Goal: Task Accomplishment & Management: Manage account settings

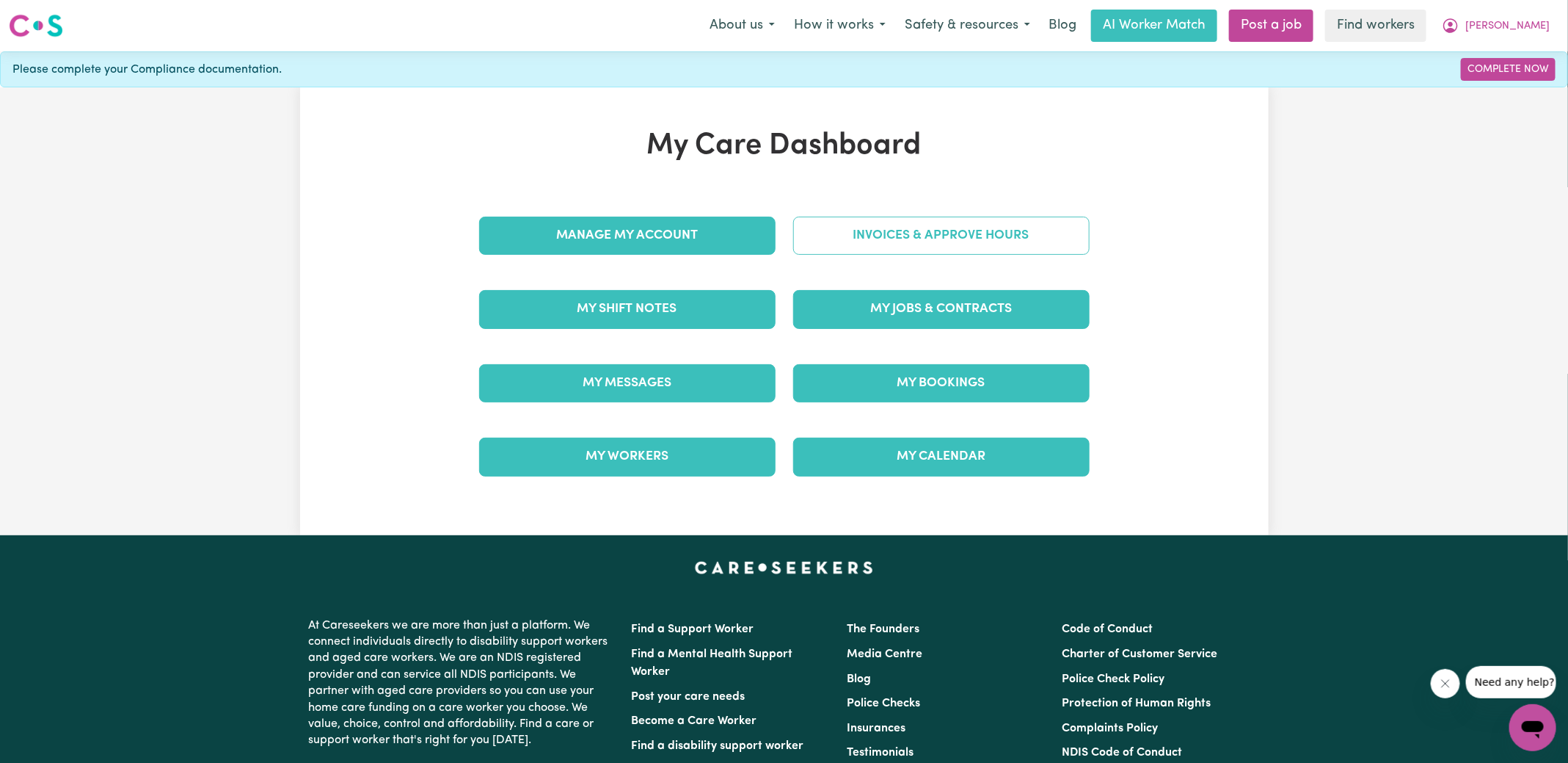
click at [942, 235] on link "Invoices & Approve Hours" at bounding box center [942, 236] width 297 height 38
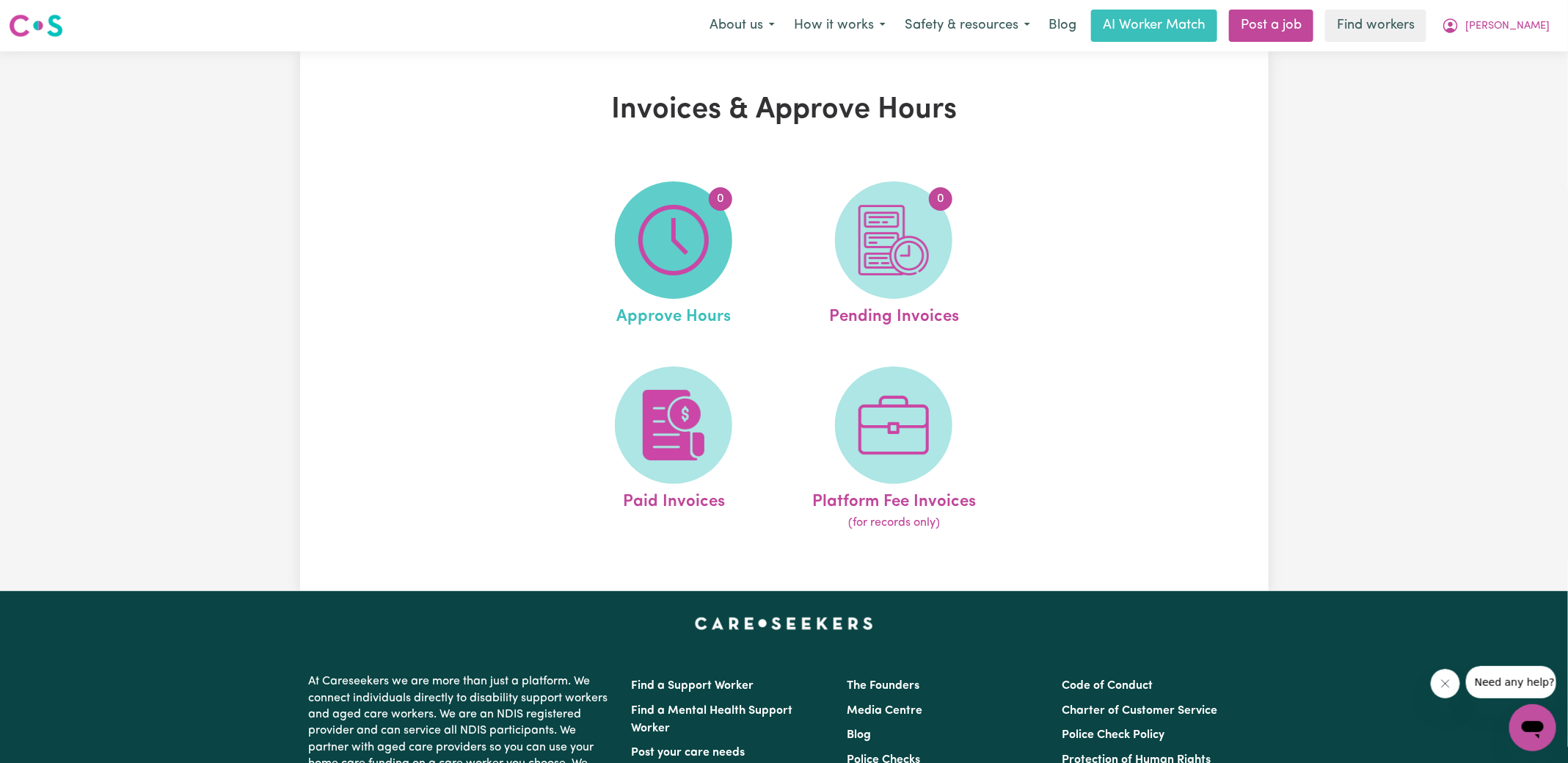
click at [662, 254] on img at bounding box center [674, 240] width 70 height 70
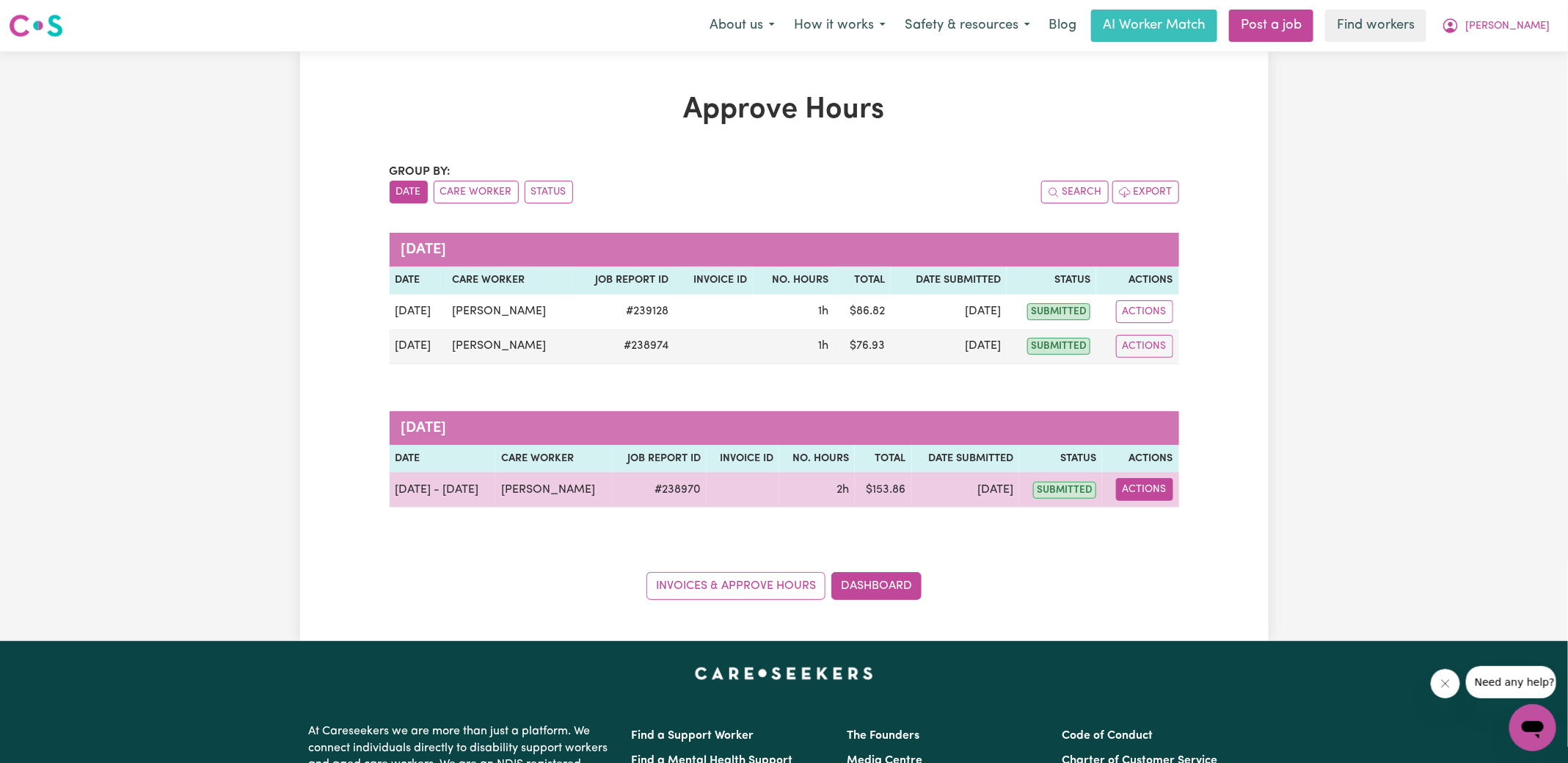
click at [1141, 492] on button "Actions" at bounding box center [1144, 489] width 57 height 23
click at [1169, 519] on link "View Job Report" at bounding box center [1182, 523] width 125 height 29
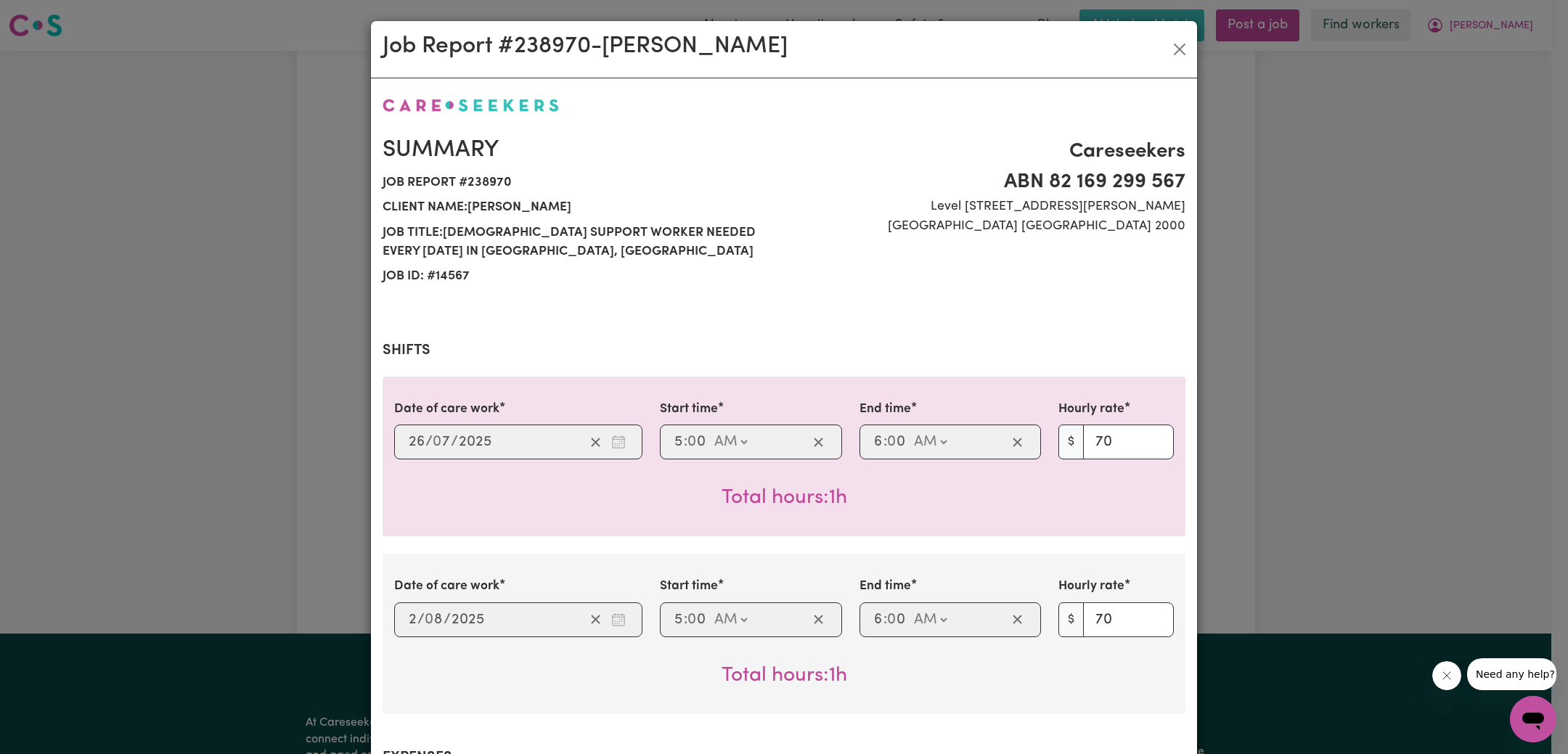
click at [1204, 402] on div "Job Report # 238970 - [PERSON_NAME] Summary Job report # 238970 Client name: [P…" at bounding box center [784, 377] width 1568 height 754
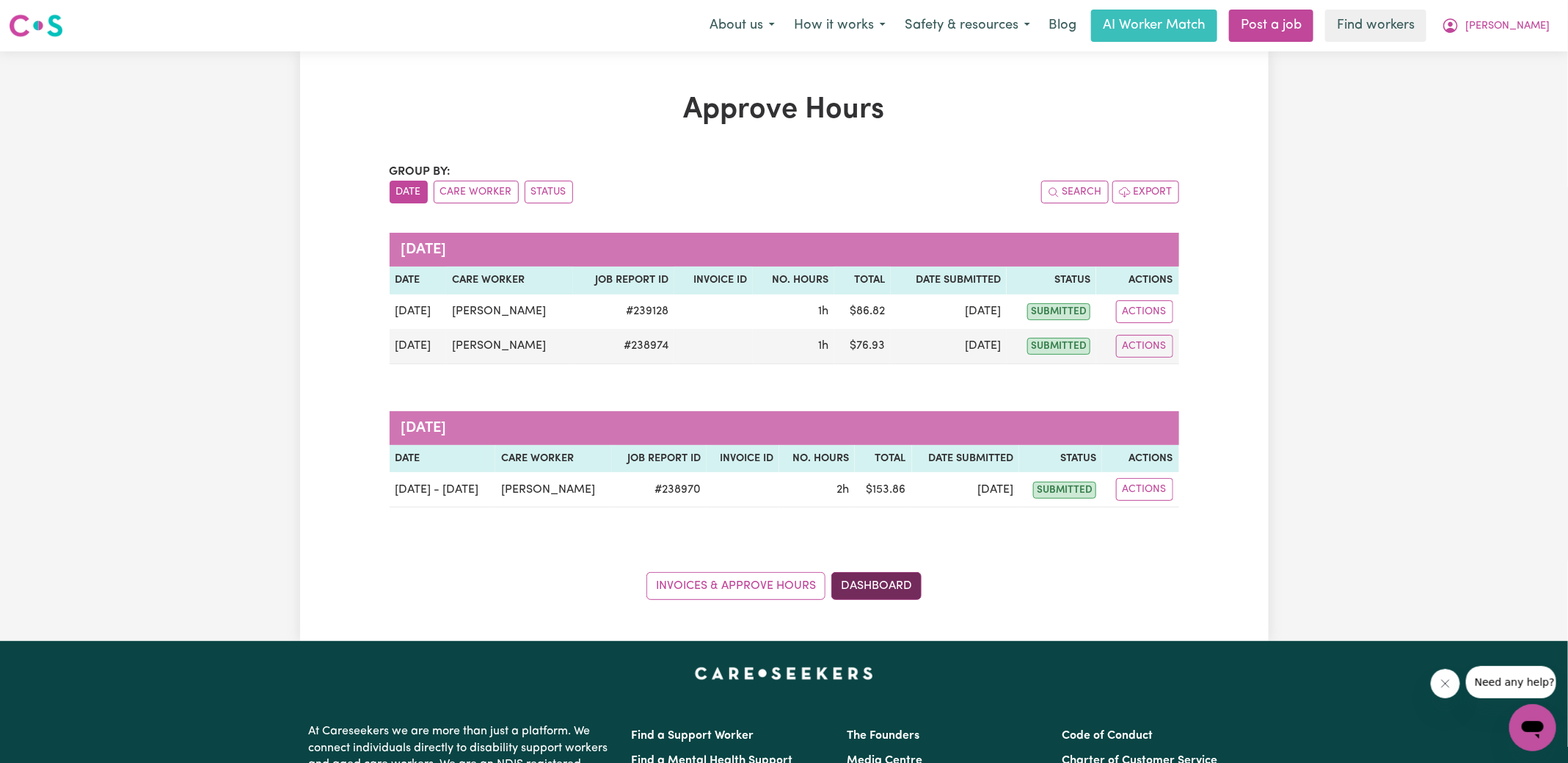
click at [890, 572] on link "Dashboard" at bounding box center [877, 585] width 90 height 28
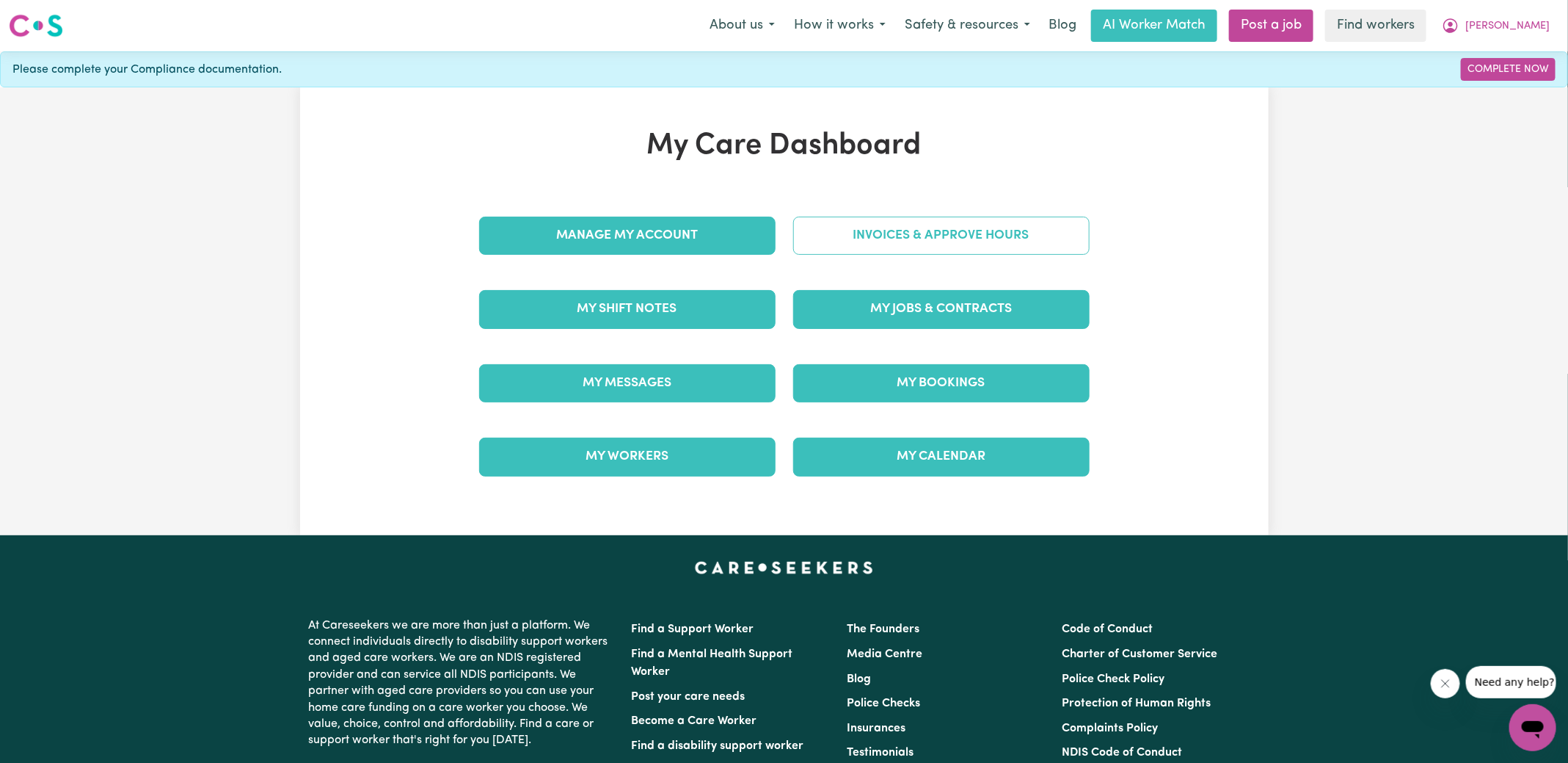
click at [893, 224] on link "Invoices & Approve Hours" at bounding box center [942, 236] width 297 height 38
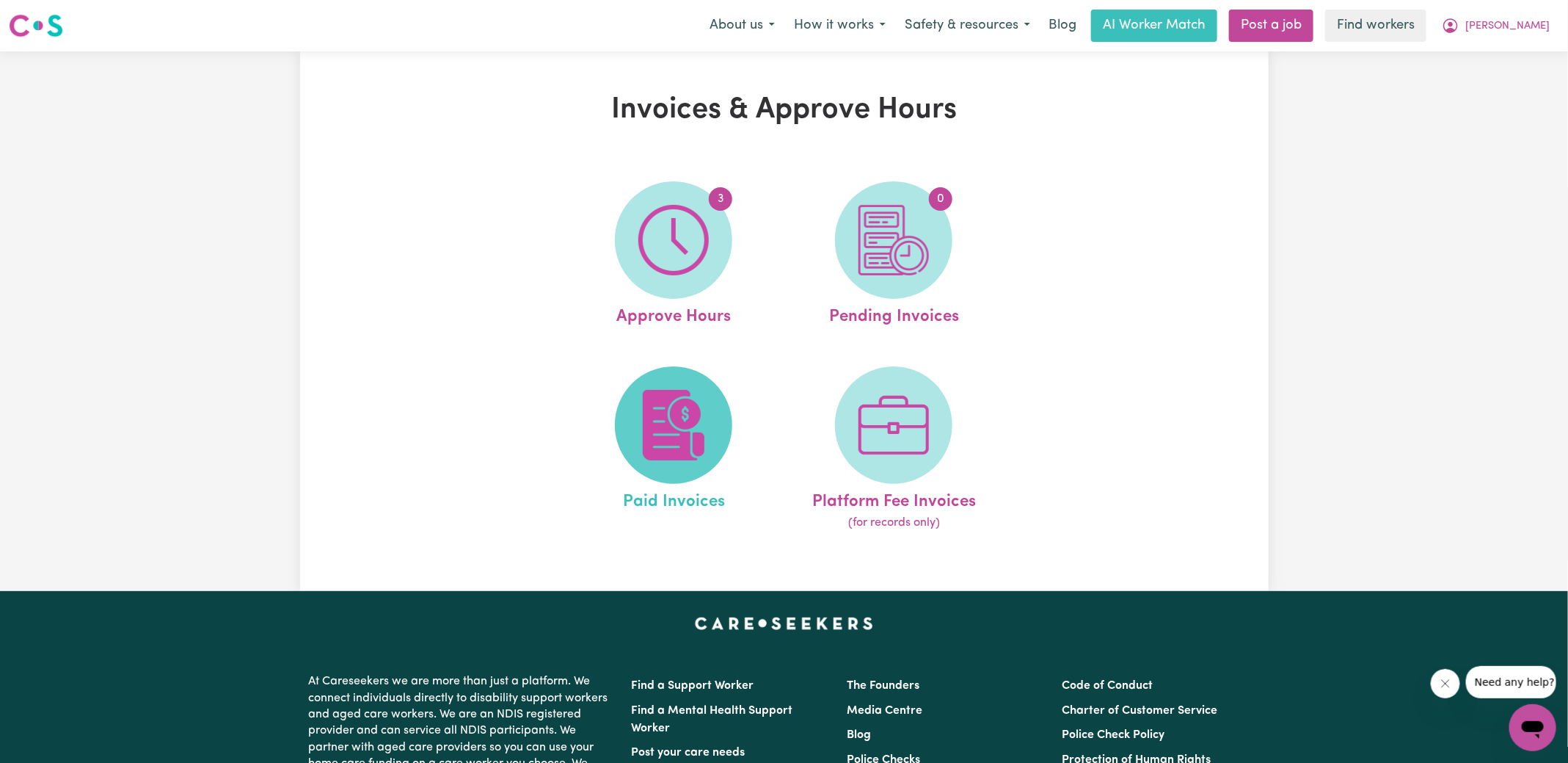
click at [677, 420] on img at bounding box center [674, 425] width 70 height 70
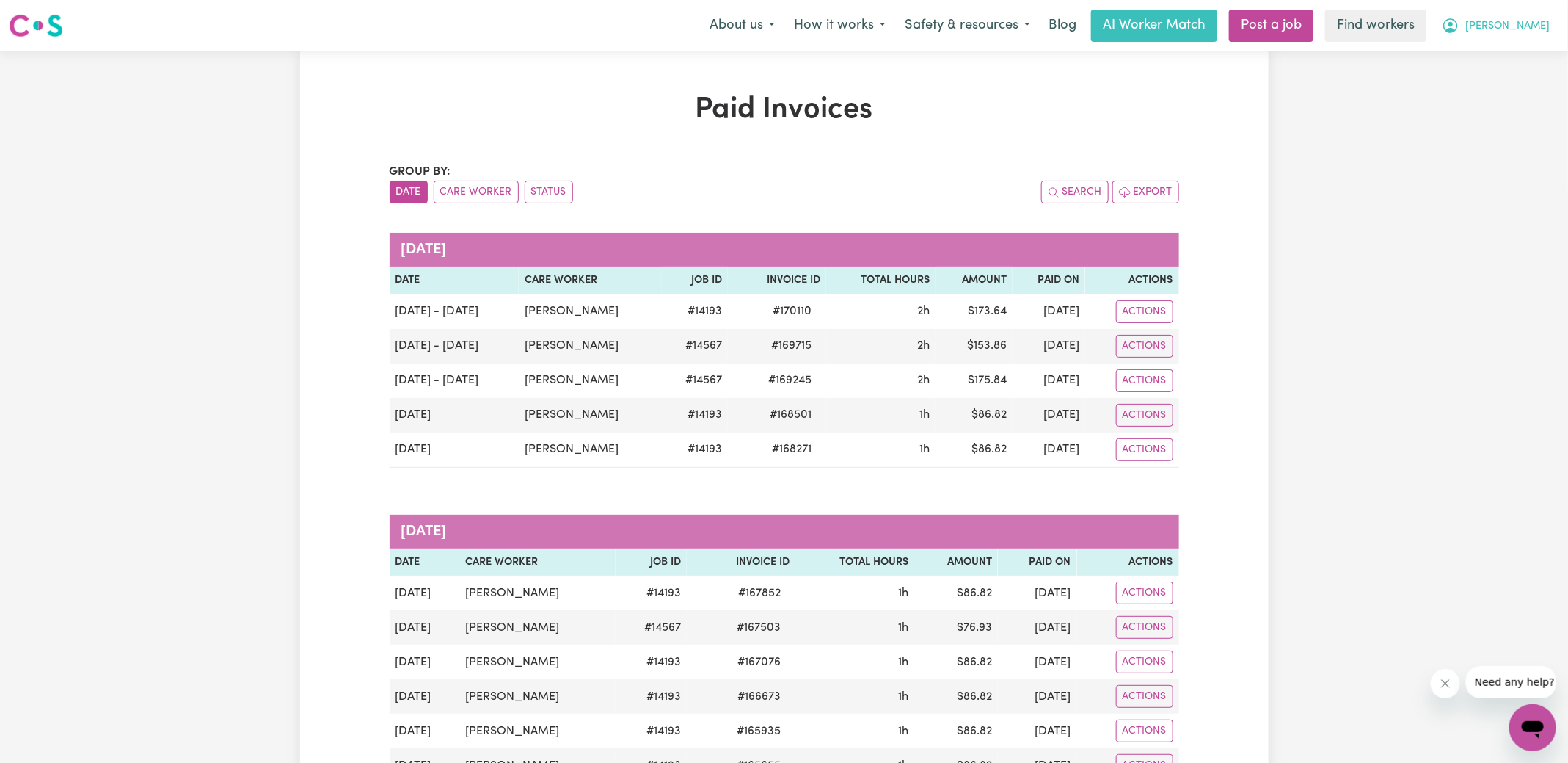
click at [1511, 26] on button "[PERSON_NAME]" at bounding box center [1495, 25] width 127 height 31
click at [1492, 61] on link "My Dashboard" at bounding box center [1501, 57] width 116 height 28
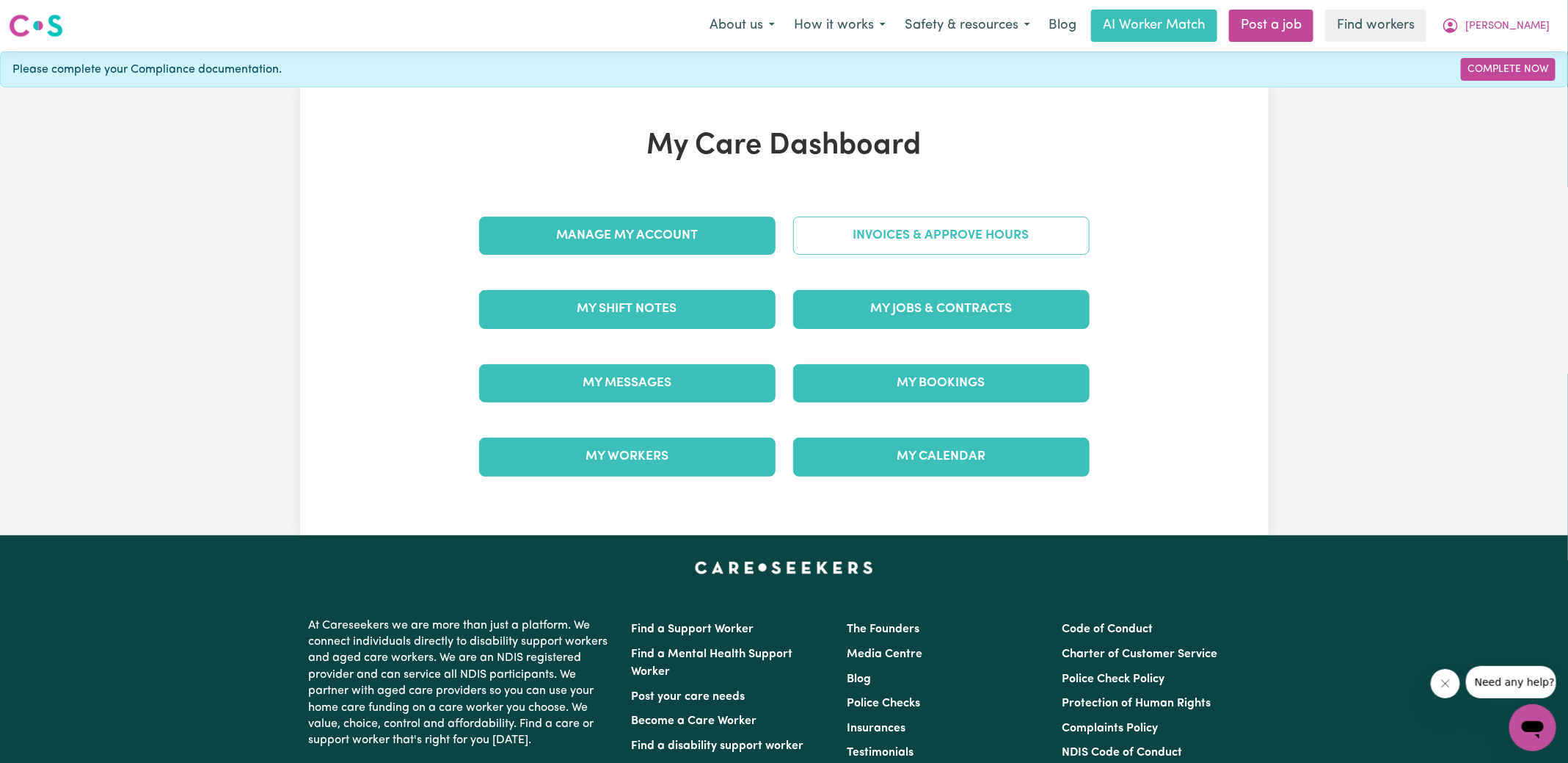
click at [916, 238] on link "Invoices & Approve Hours" at bounding box center [942, 236] width 297 height 38
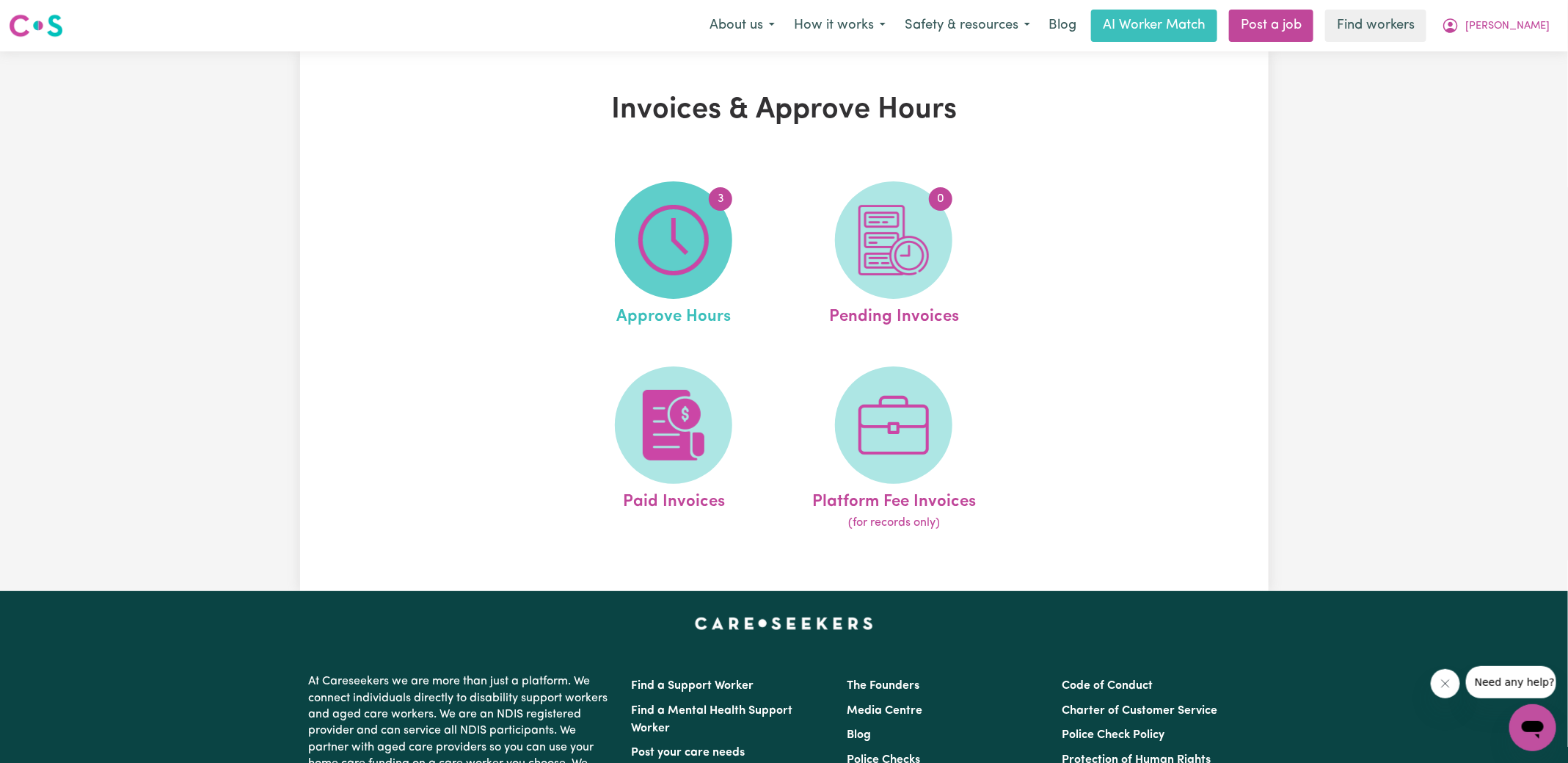
click at [663, 261] on img at bounding box center [674, 240] width 70 height 70
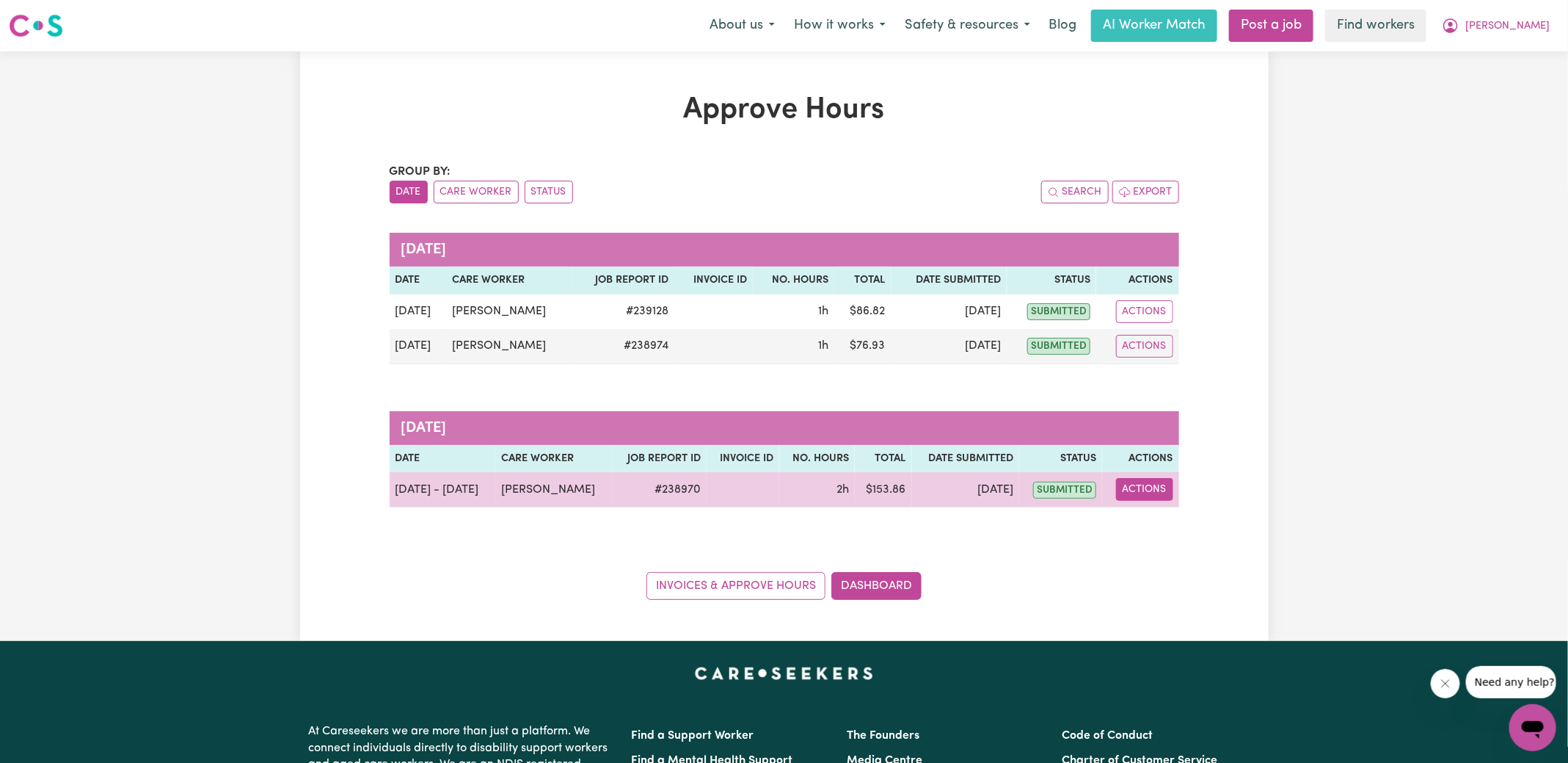
click at [1148, 481] on button "Actions" at bounding box center [1144, 489] width 57 height 23
click at [1153, 514] on link "View Job Report" at bounding box center [1182, 523] width 125 height 29
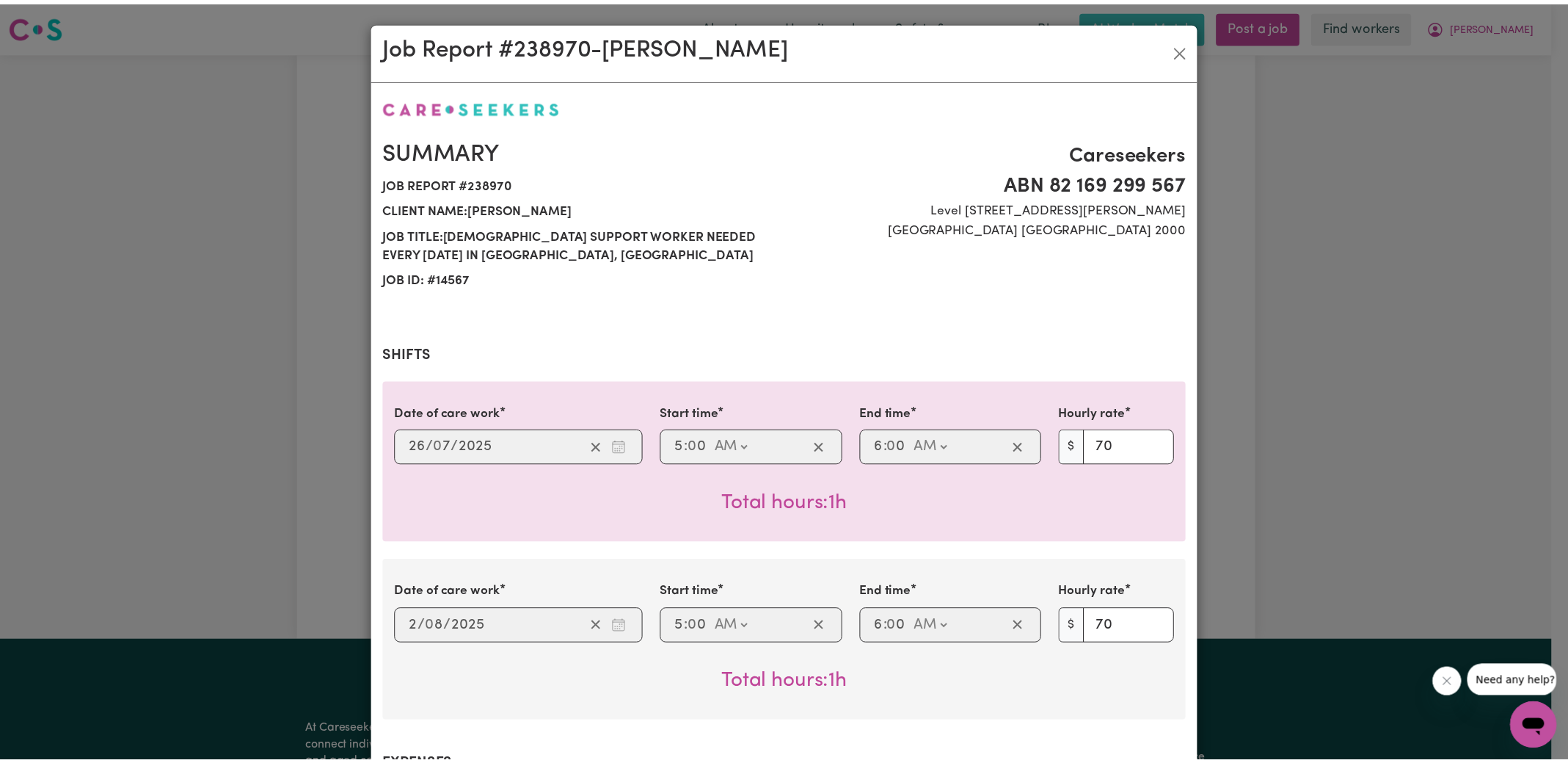
scroll to position [324, 0]
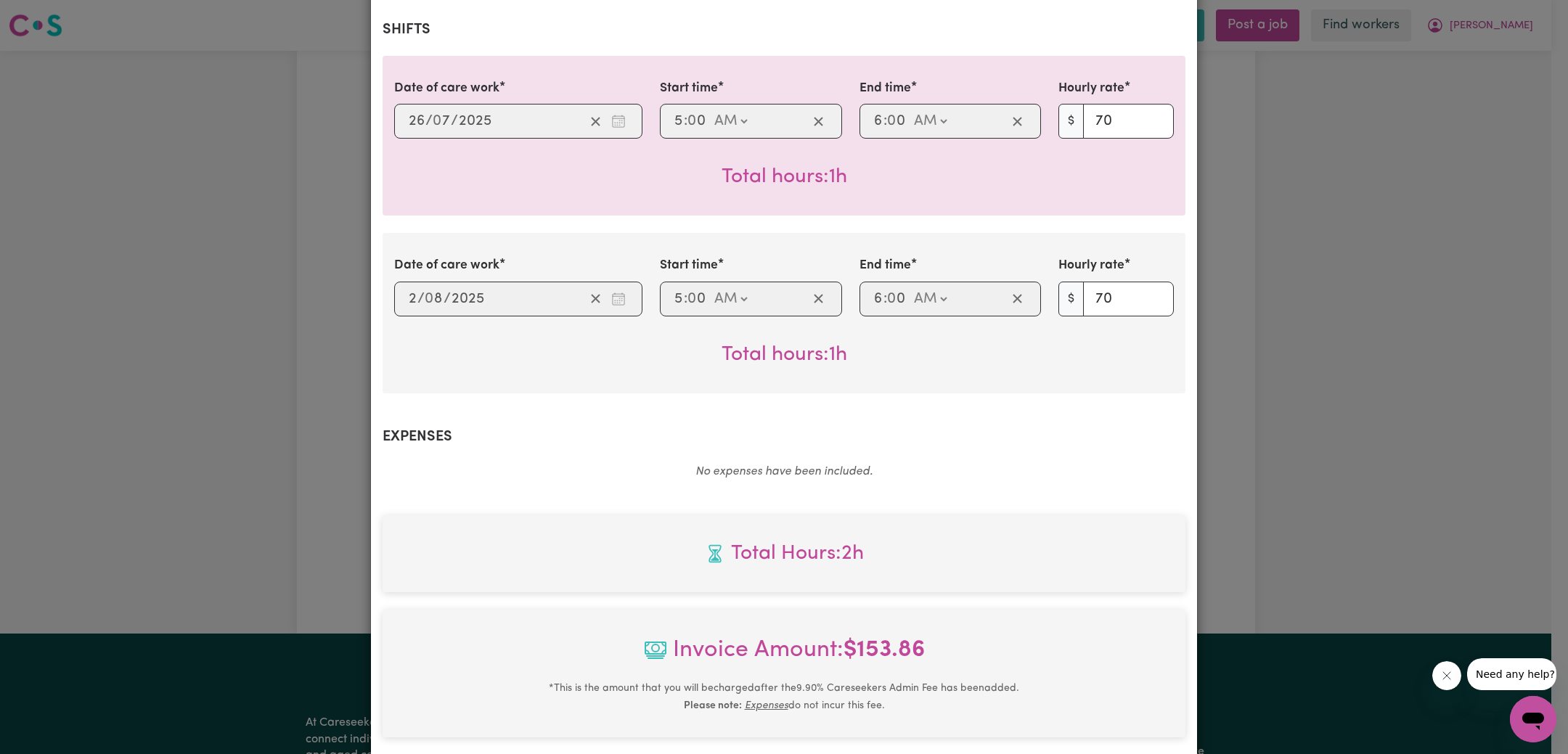
click at [1343, 351] on div "Job Report # 238970 - [PERSON_NAME] Summary Job report # 238970 Client name: [P…" at bounding box center [784, 377] width 1568 height 754
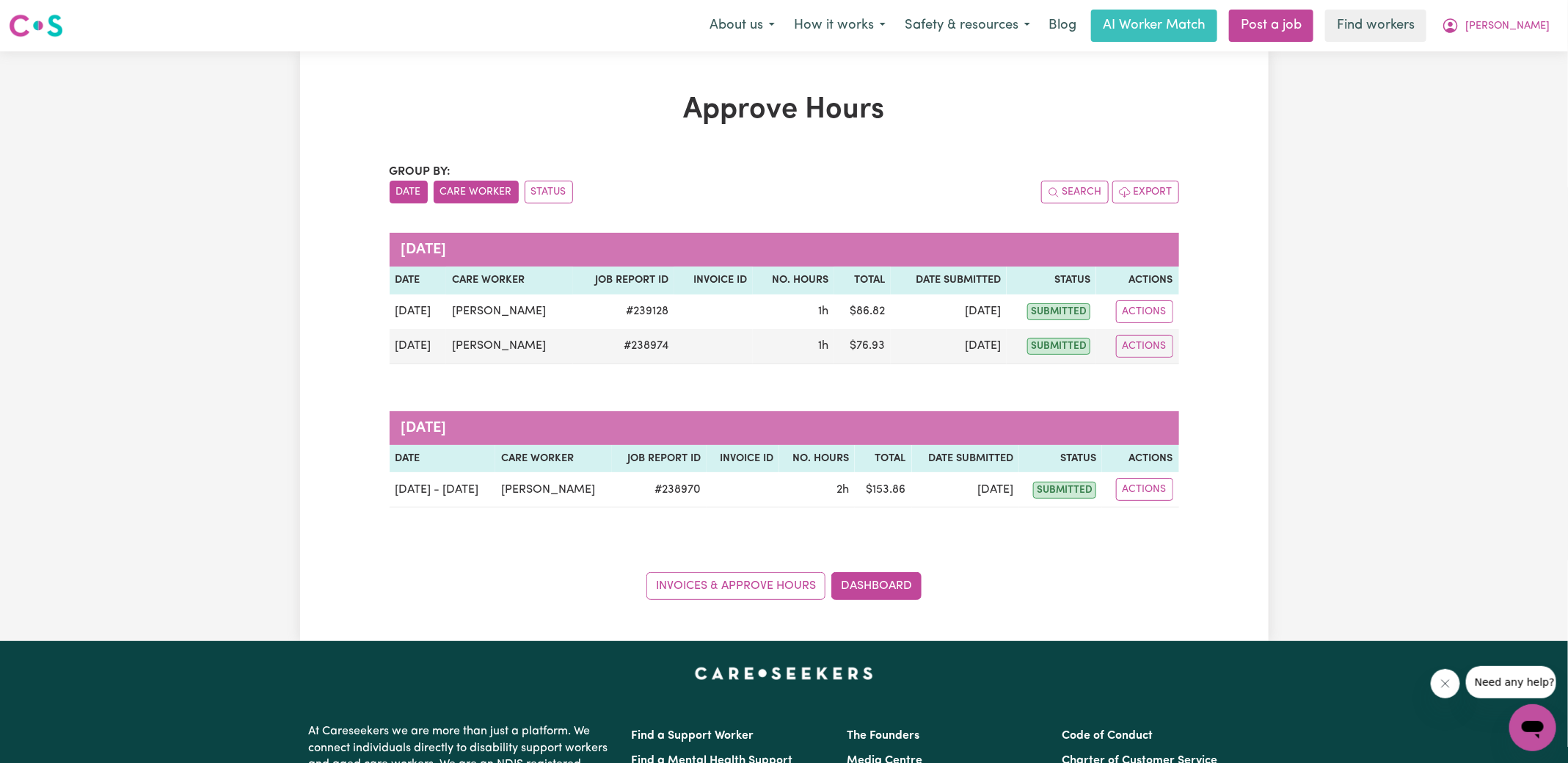
click at [487, 197] on button "Care Worker" at bounding box center [476, 192] width 85 height 23
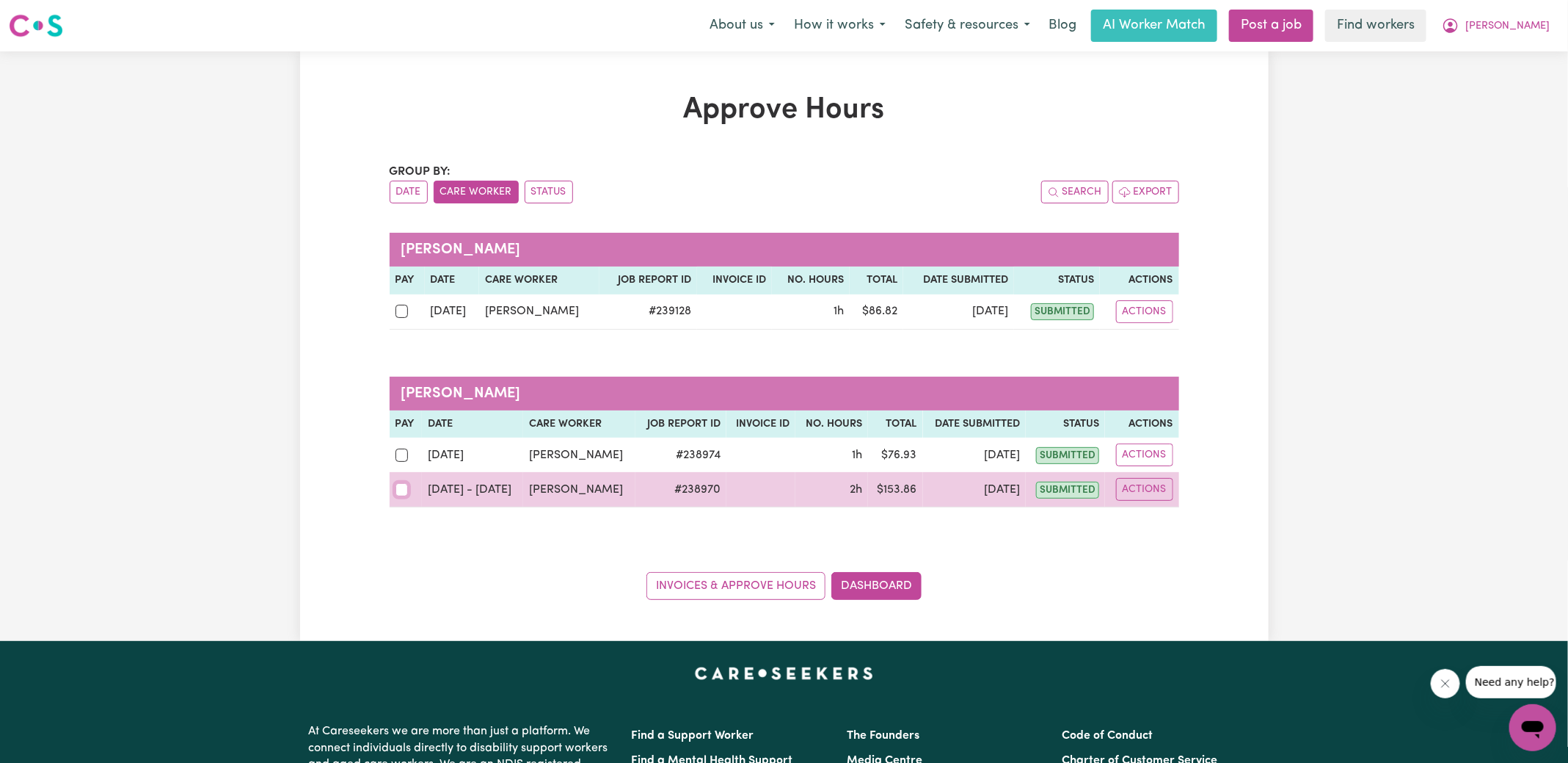
click at [399, 493] on input "checkbox" at bounding box center [402, 489] width 13 height 13
checkbox input "true"
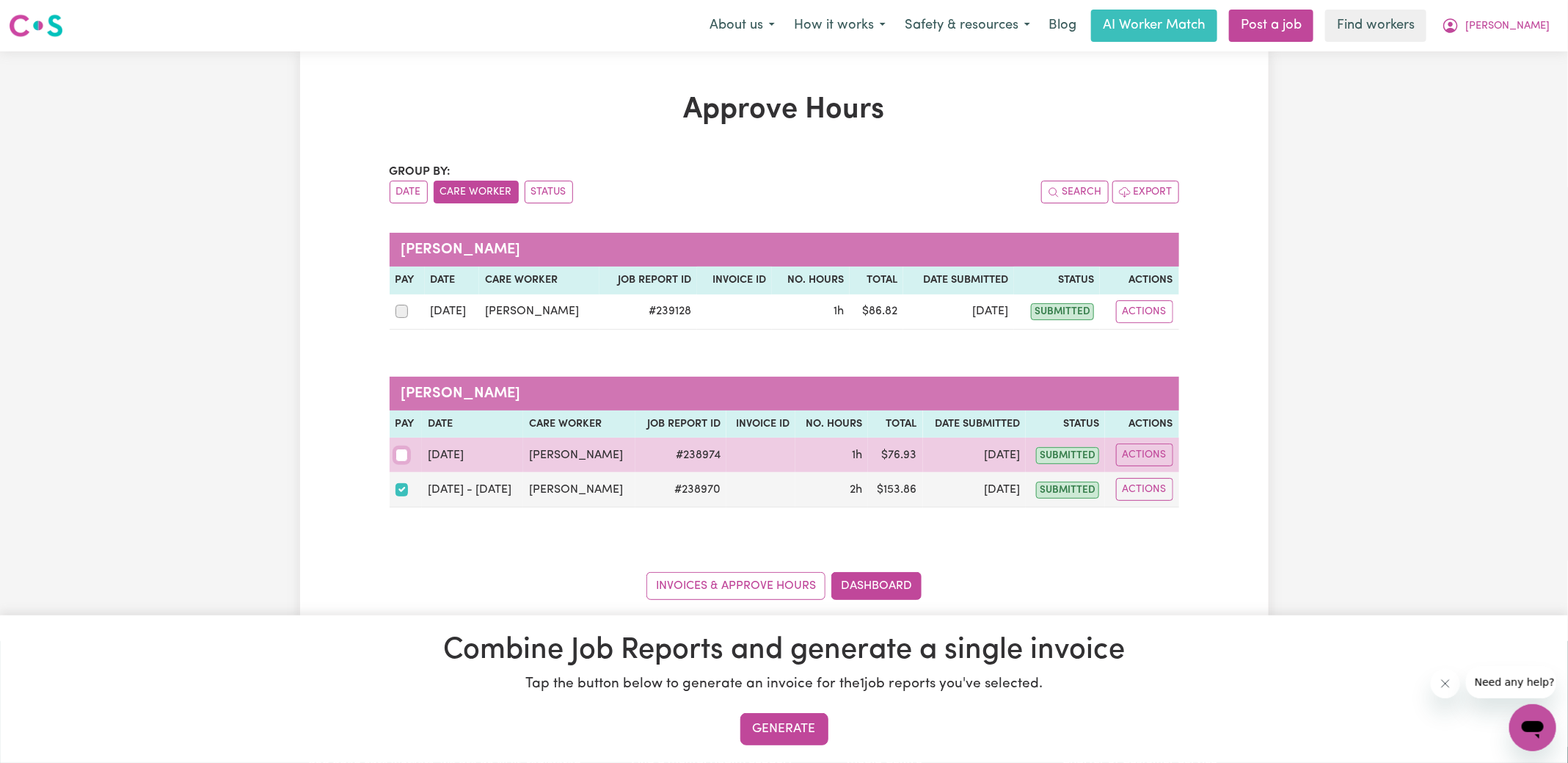
click at [401, 452] on input "checkbox" at bounding box center [402, 455] width 13 height 13
checkbox input "true"
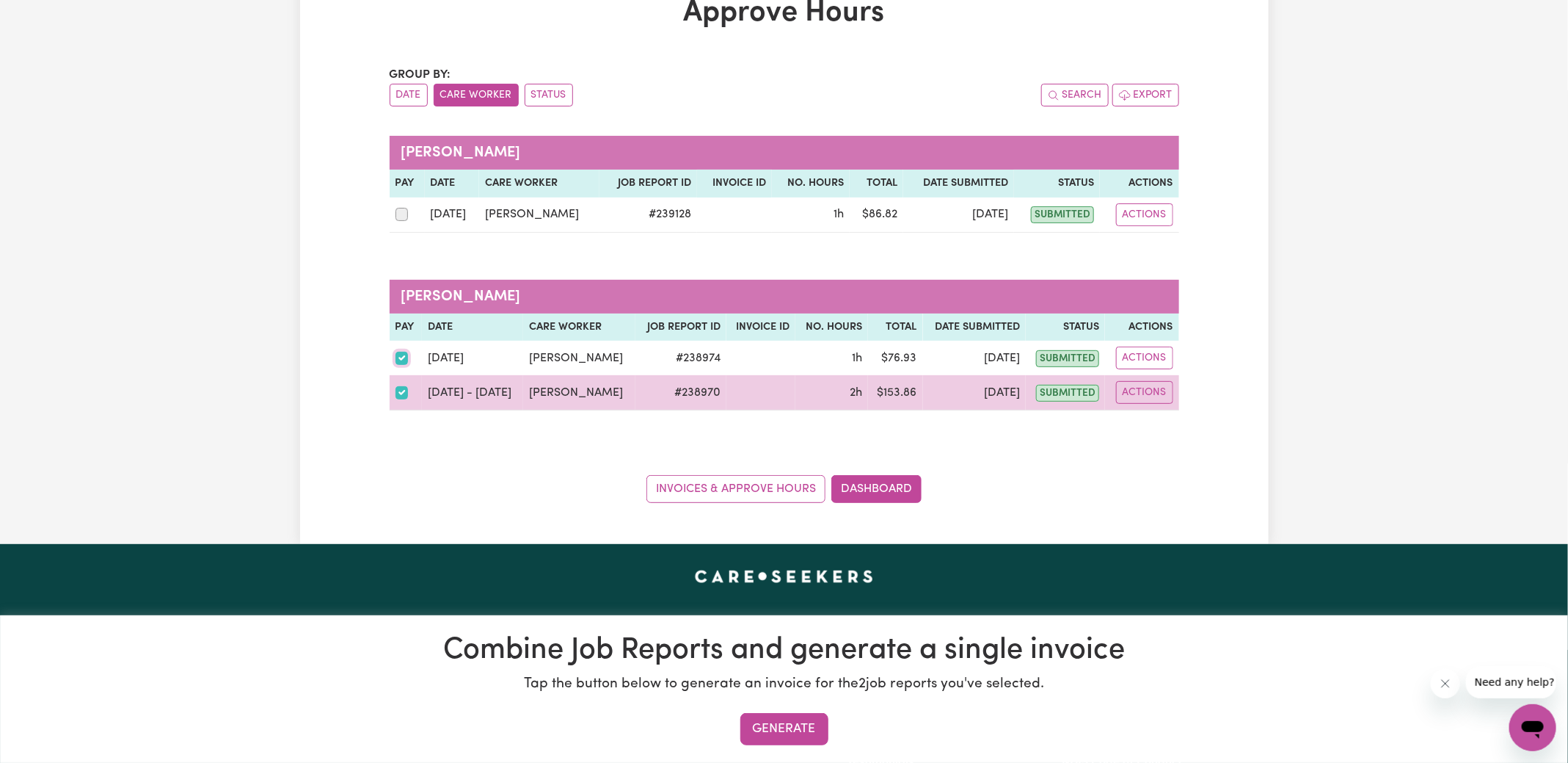
scroll to position [165, 0]
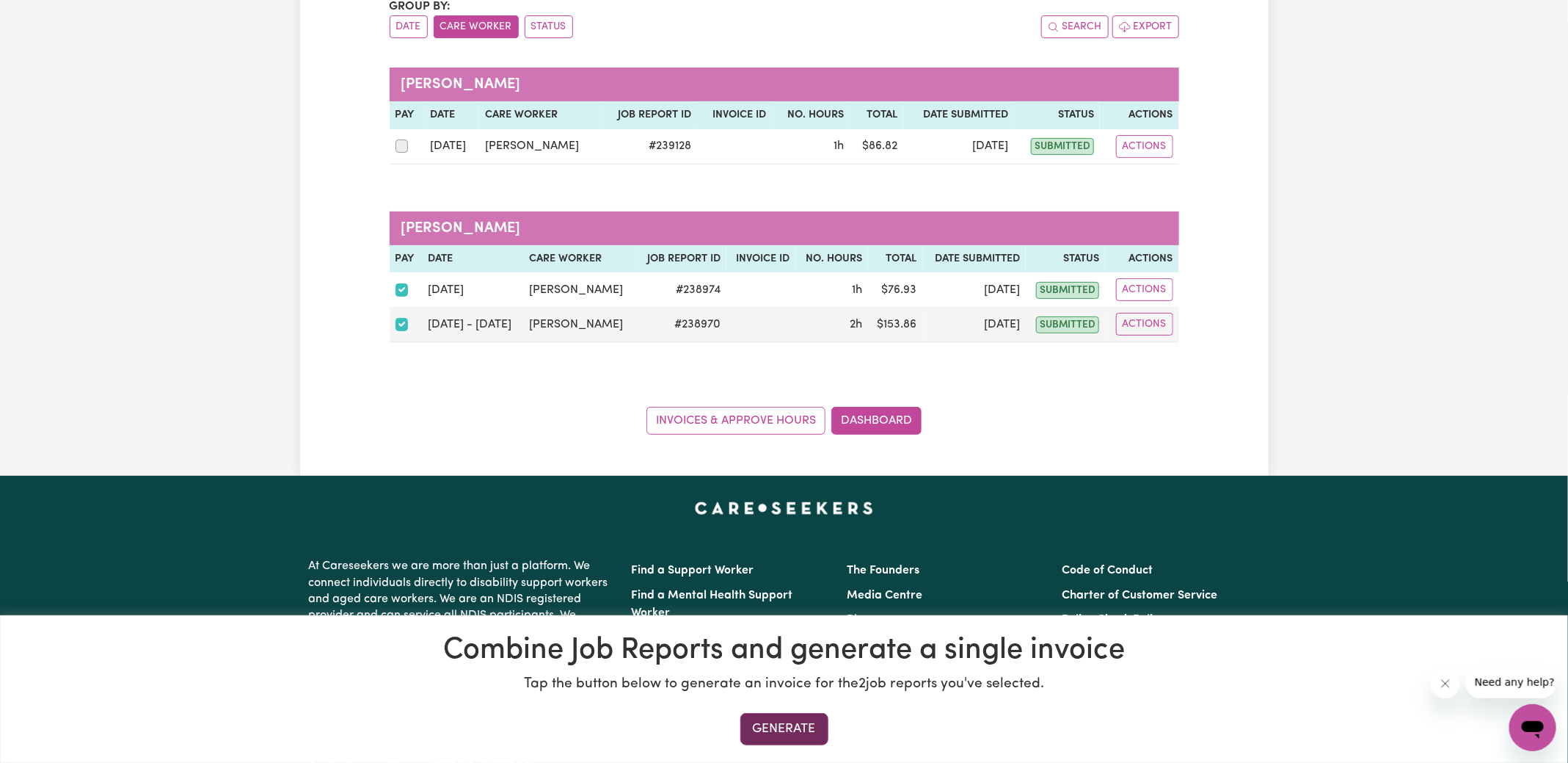
click at [773, 726] on button "Generate" at bounding box center [784, 729] width 88 height 32
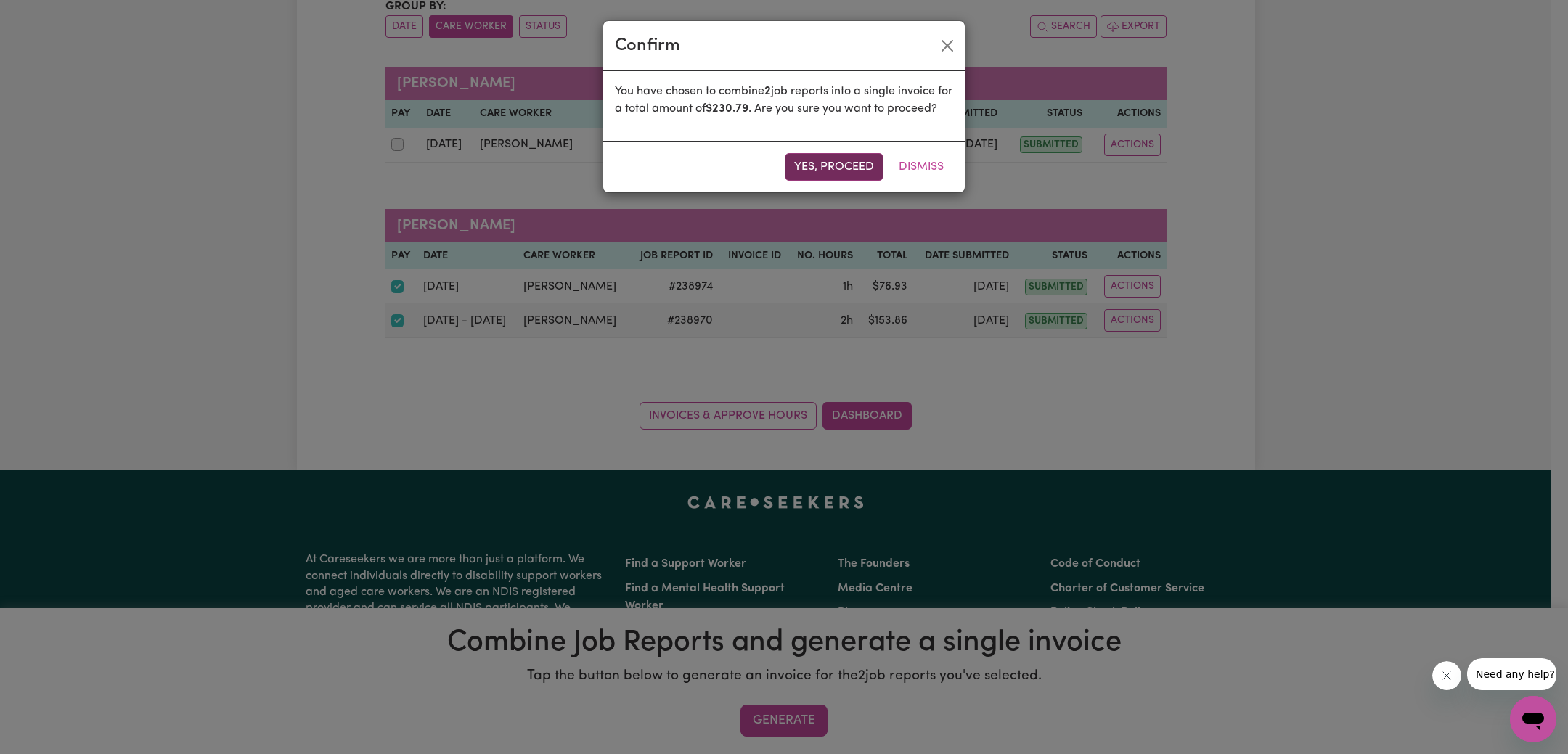
click at [830, 181] on button "Yes, proceed" at bounding box center [834, 166] width 98 height 27
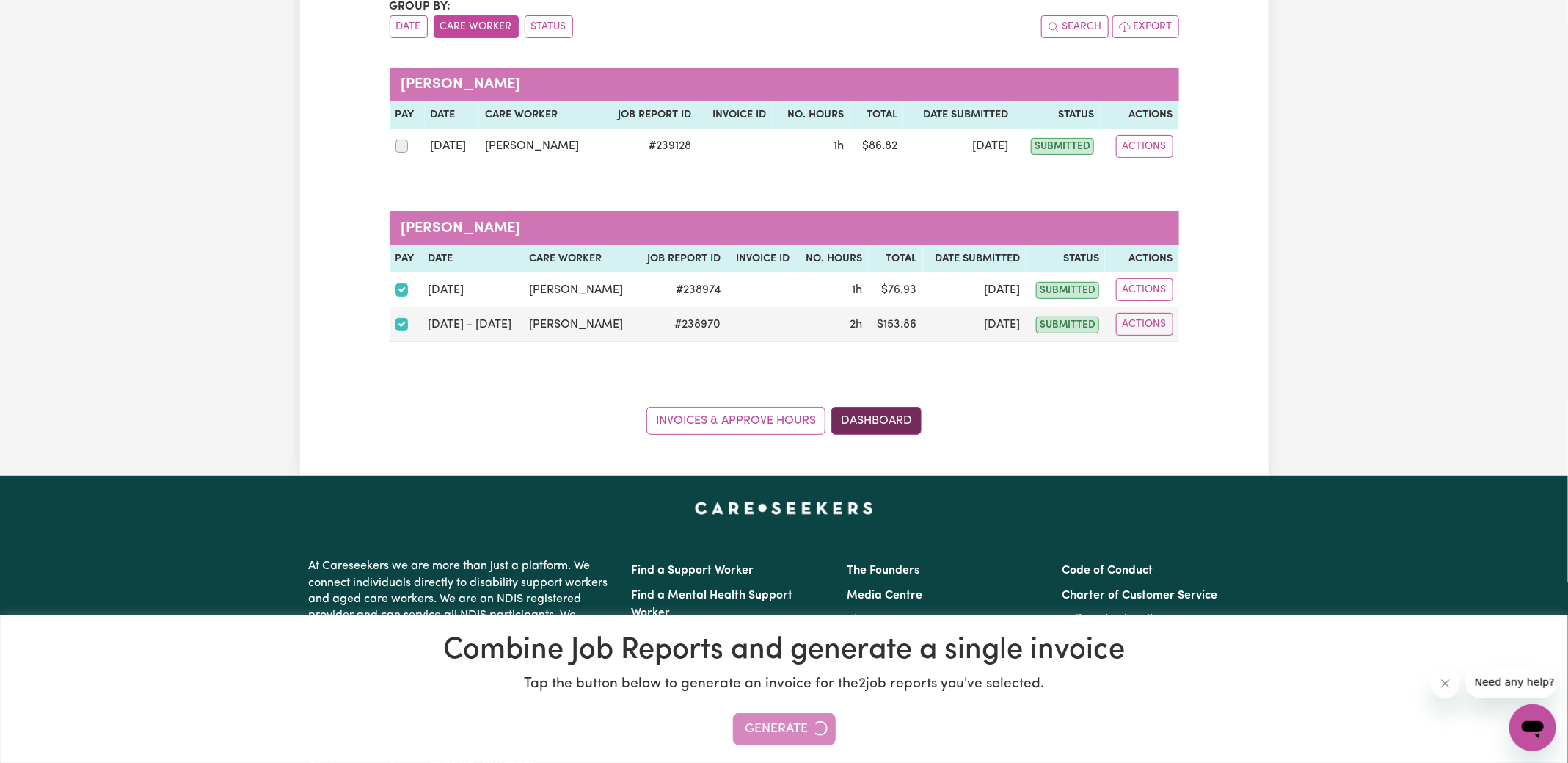
click at [896, 422] on link "Dashboard" at bounding box center [877, 420] width 90 height 28
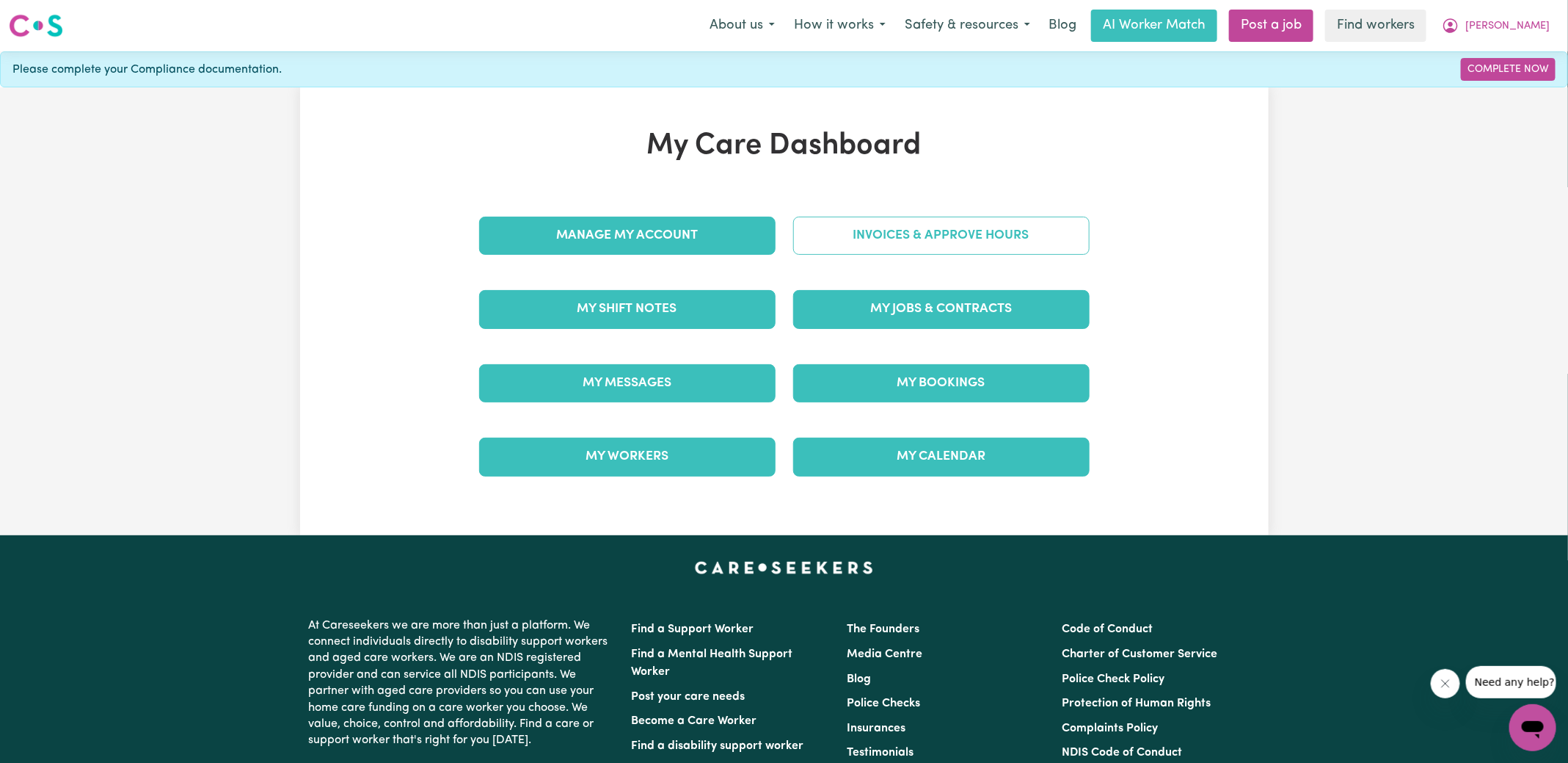
click at [876, 224] on link "Invoices & Approve Hours" at bounding box center [942, 236] width 297 height 38
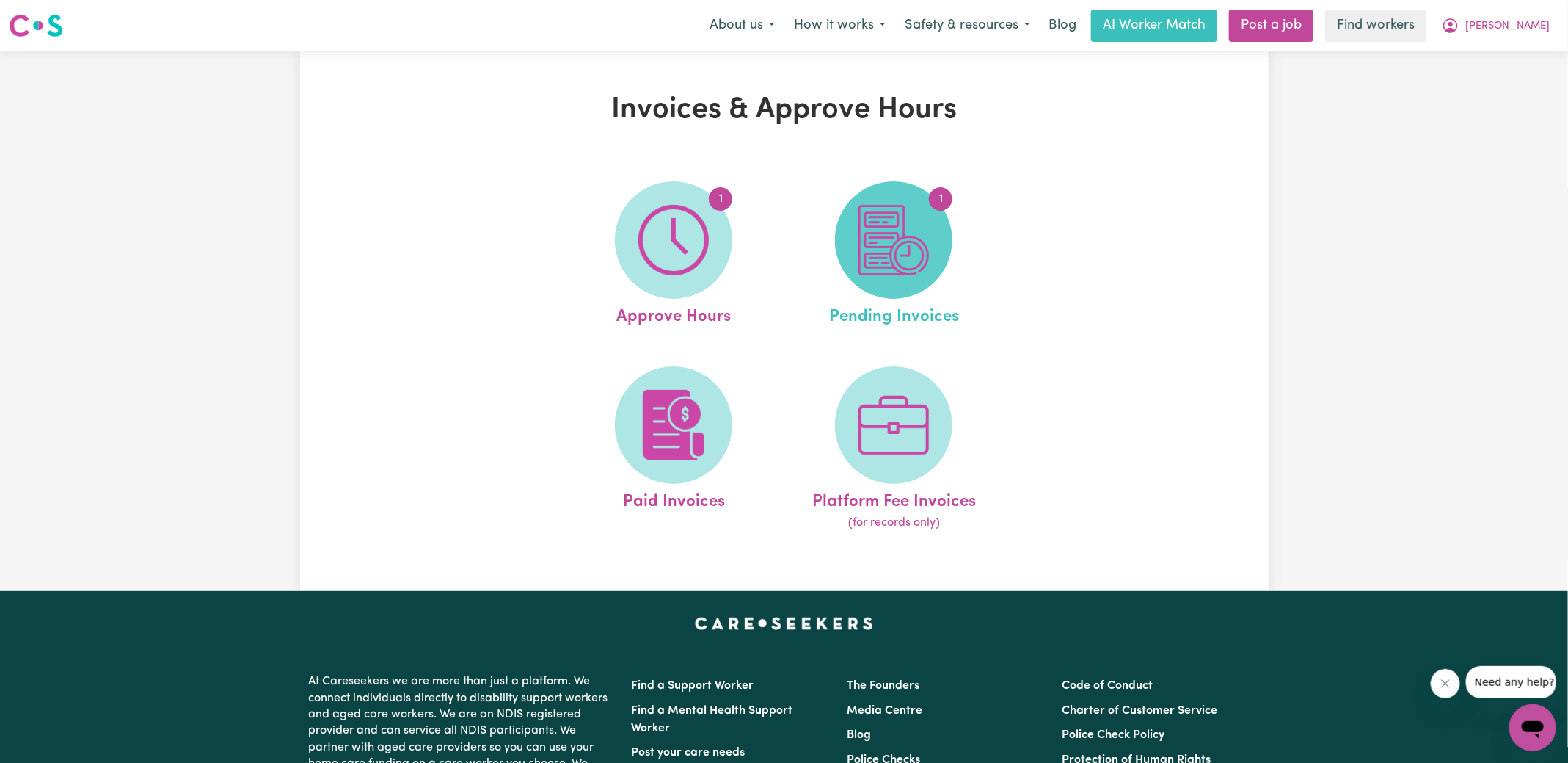
click at [913, 257] on img at bounding box center [893, 240] width 70 height 70
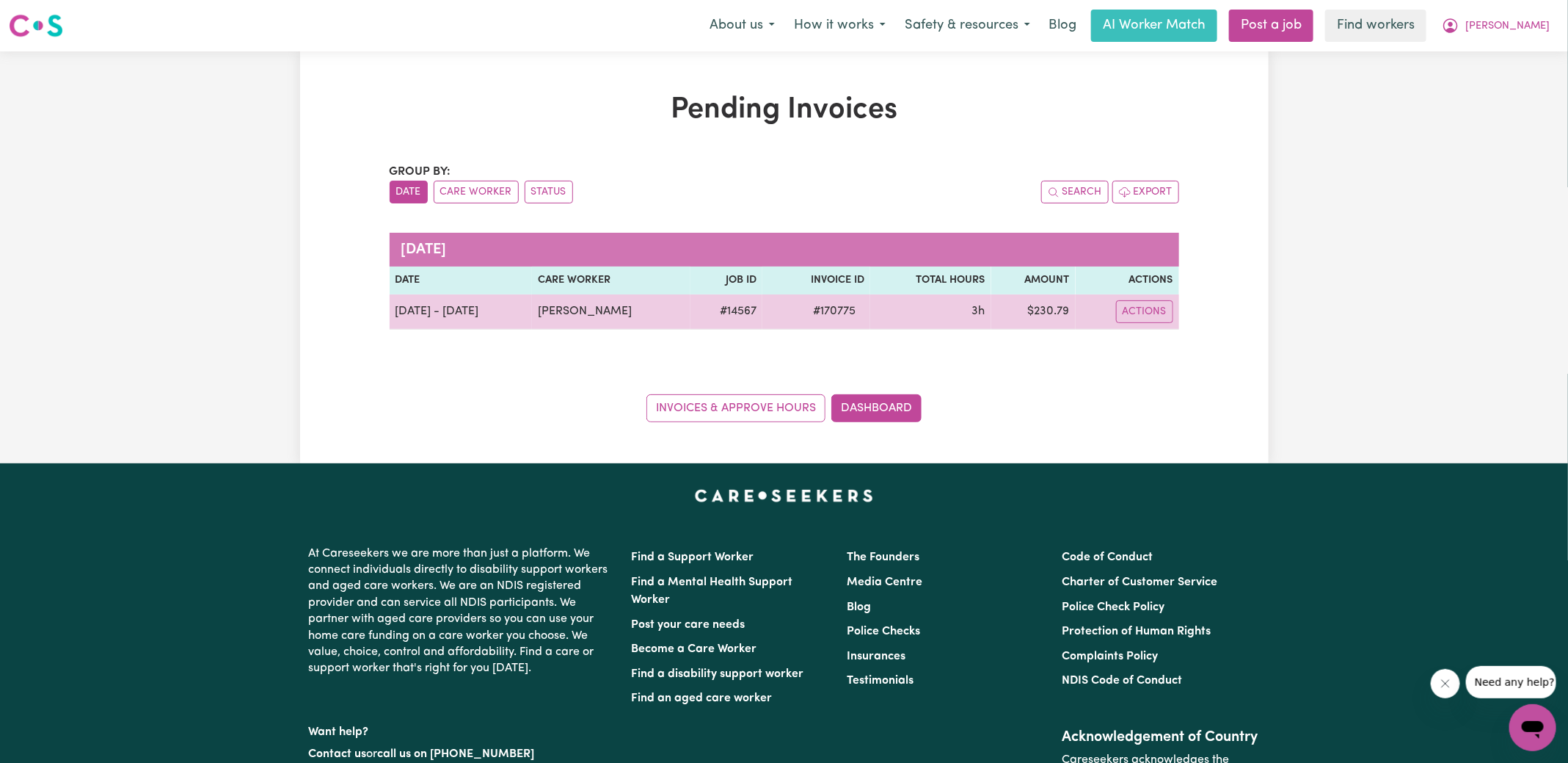
click at [813, 303] on span "# 170775" at bounding box center [834, 311] width 60 height 18
copy span "170775"
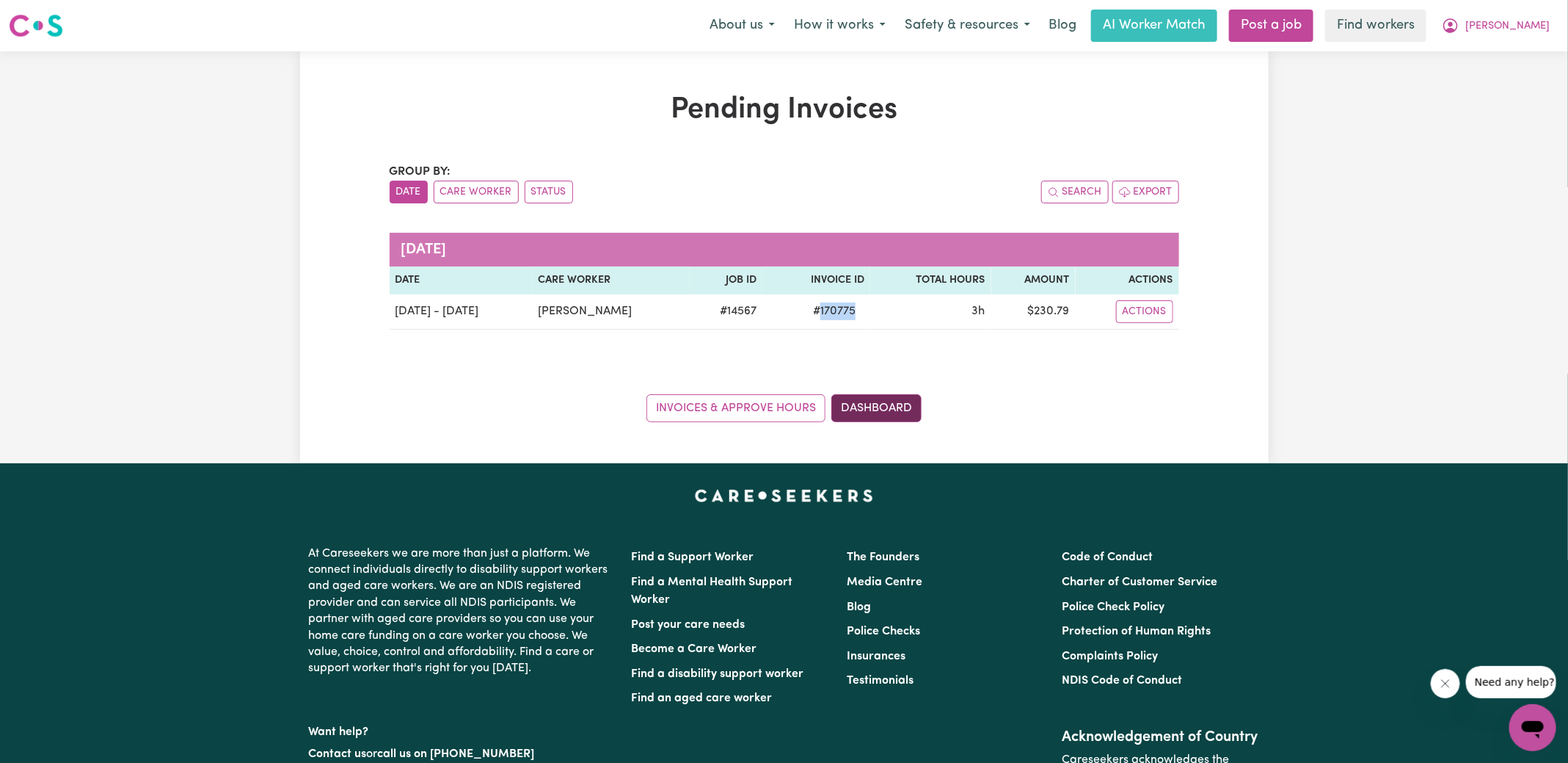
click at [894, 409] on link "Dashboard" at bounding box center [877, 408] width 90 height 28
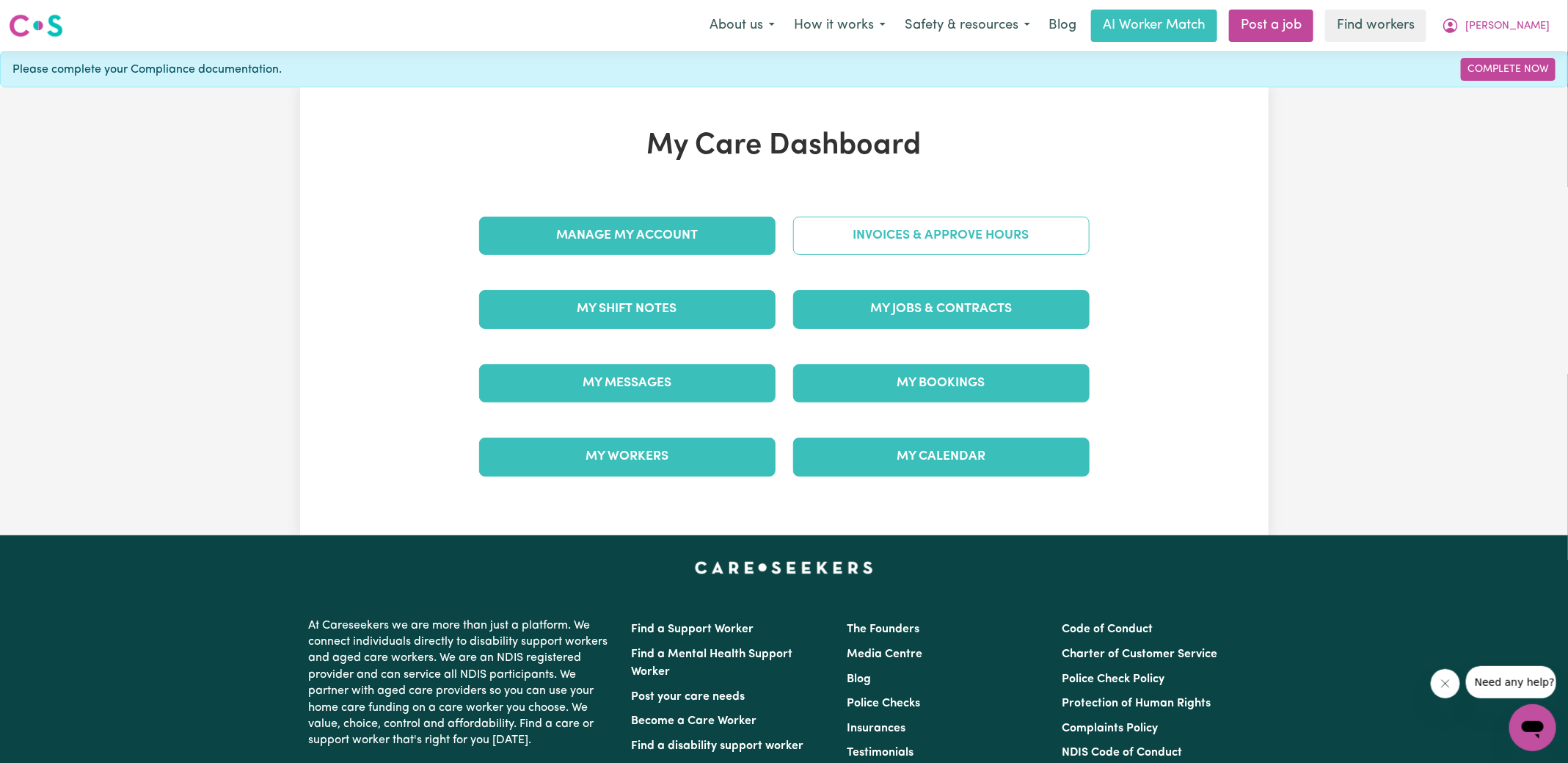
click at [855, 244] on link "Invoices & Approve Hours" at bounding box center [942, 236] width 297 height 38
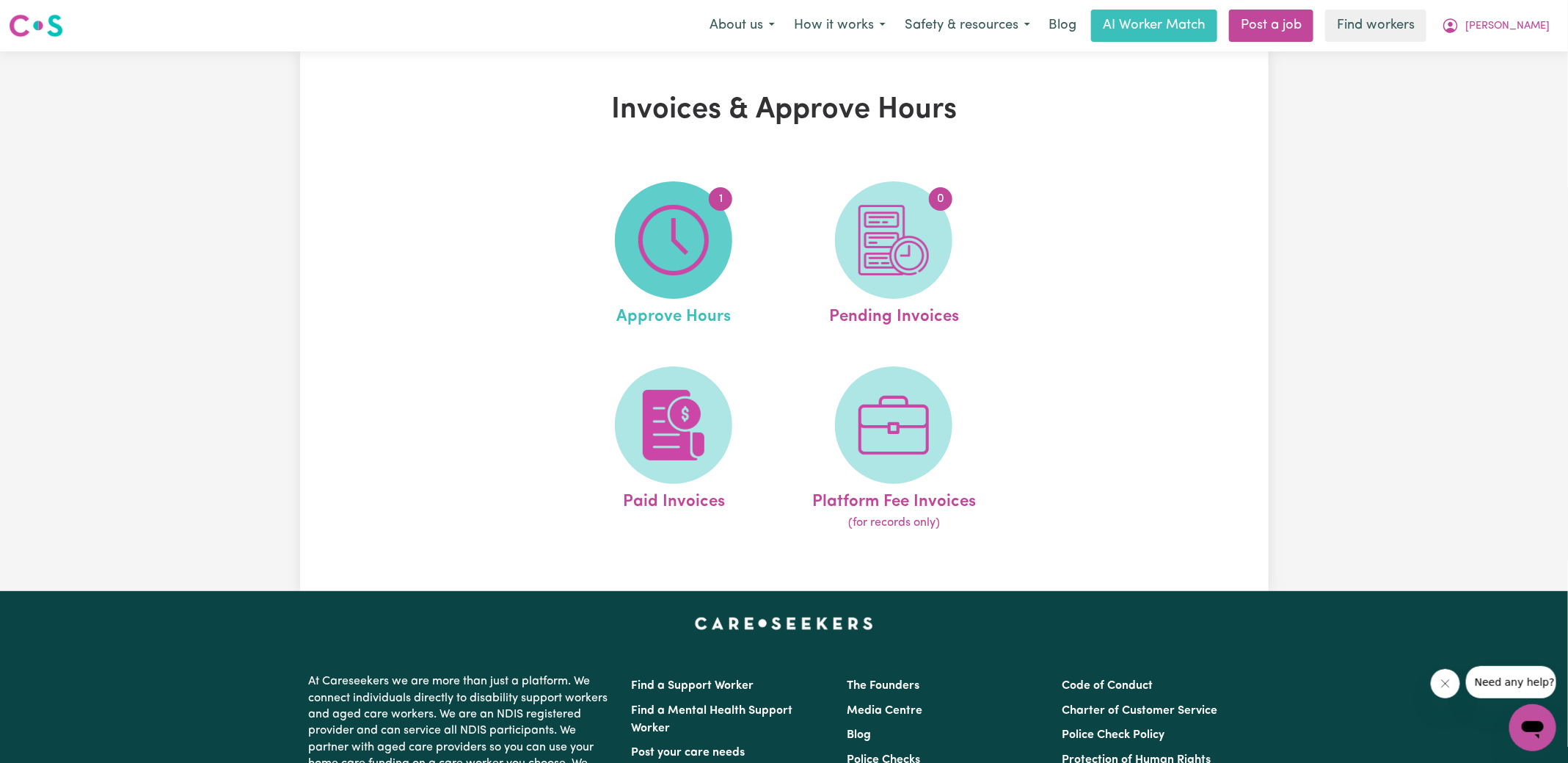
click at [678, 246] on img at bounding box center [674, 240] width 70 height 70
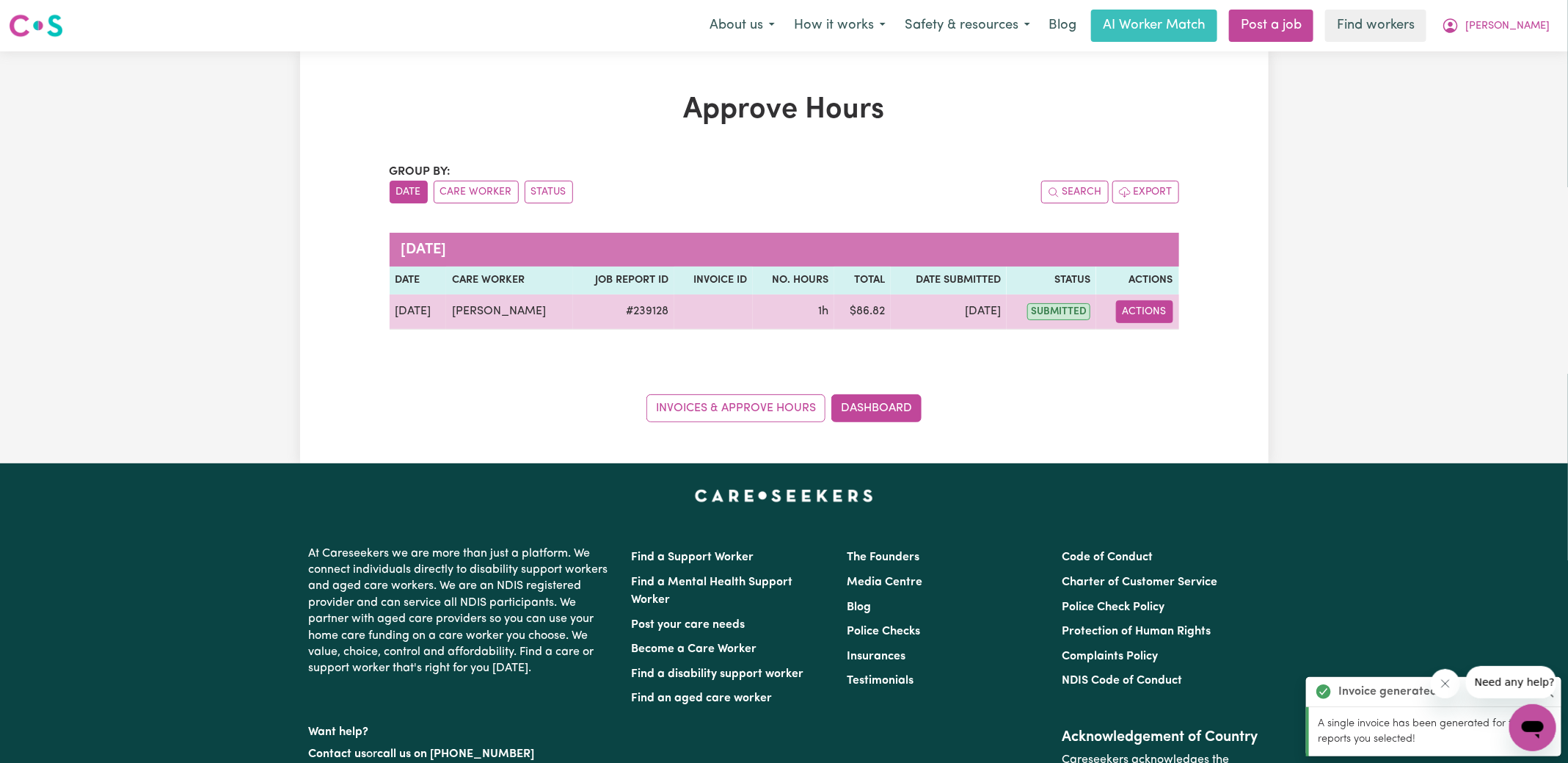
click at [1165, 310] on button "Actions" at bounding box center [1144, 311] width 57 height 23
click at [1169, 354] on link "View Job Report" at bounding box center [1181, 345] width 125 height 29
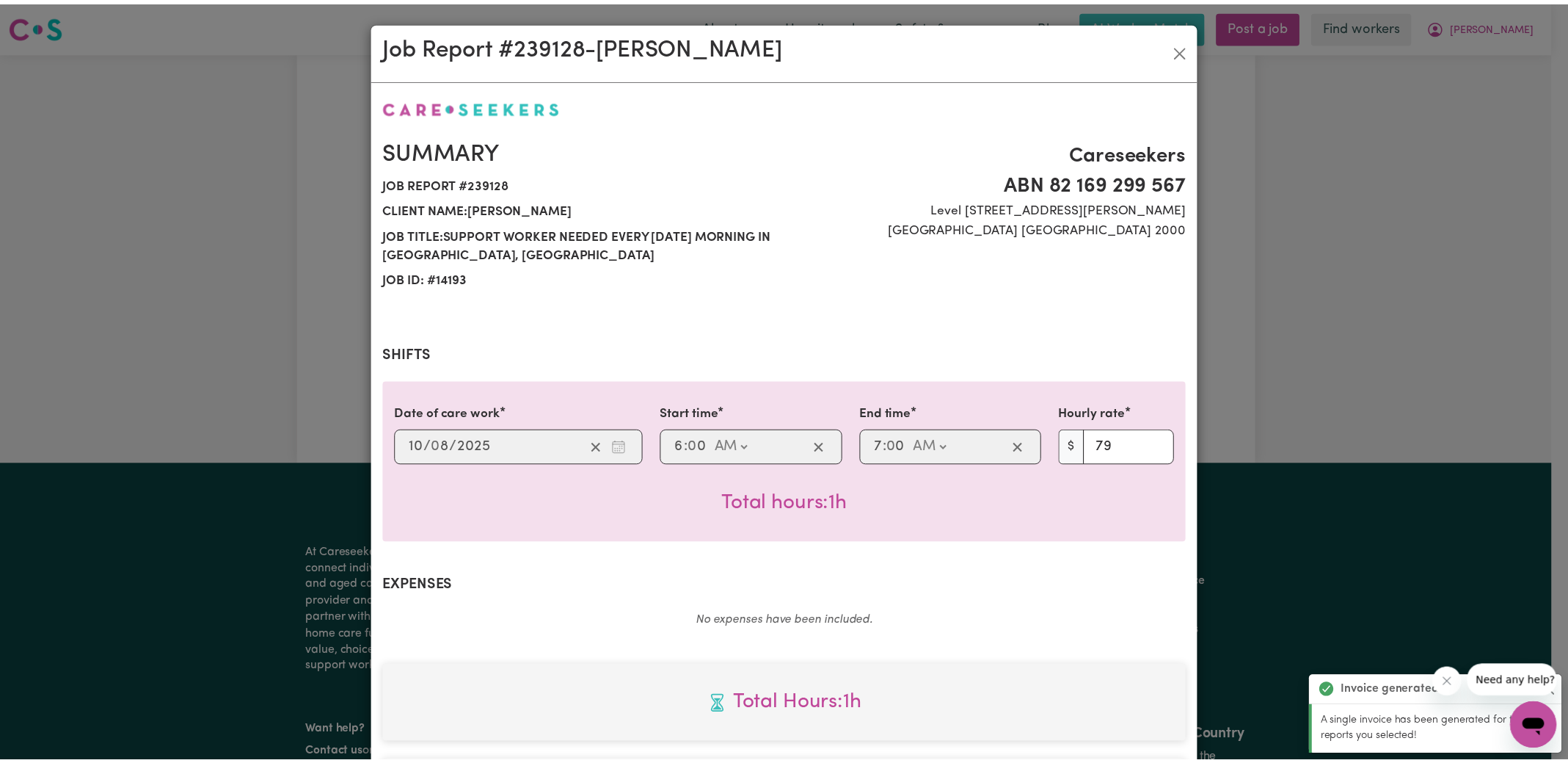
scroll to position [386, 0]
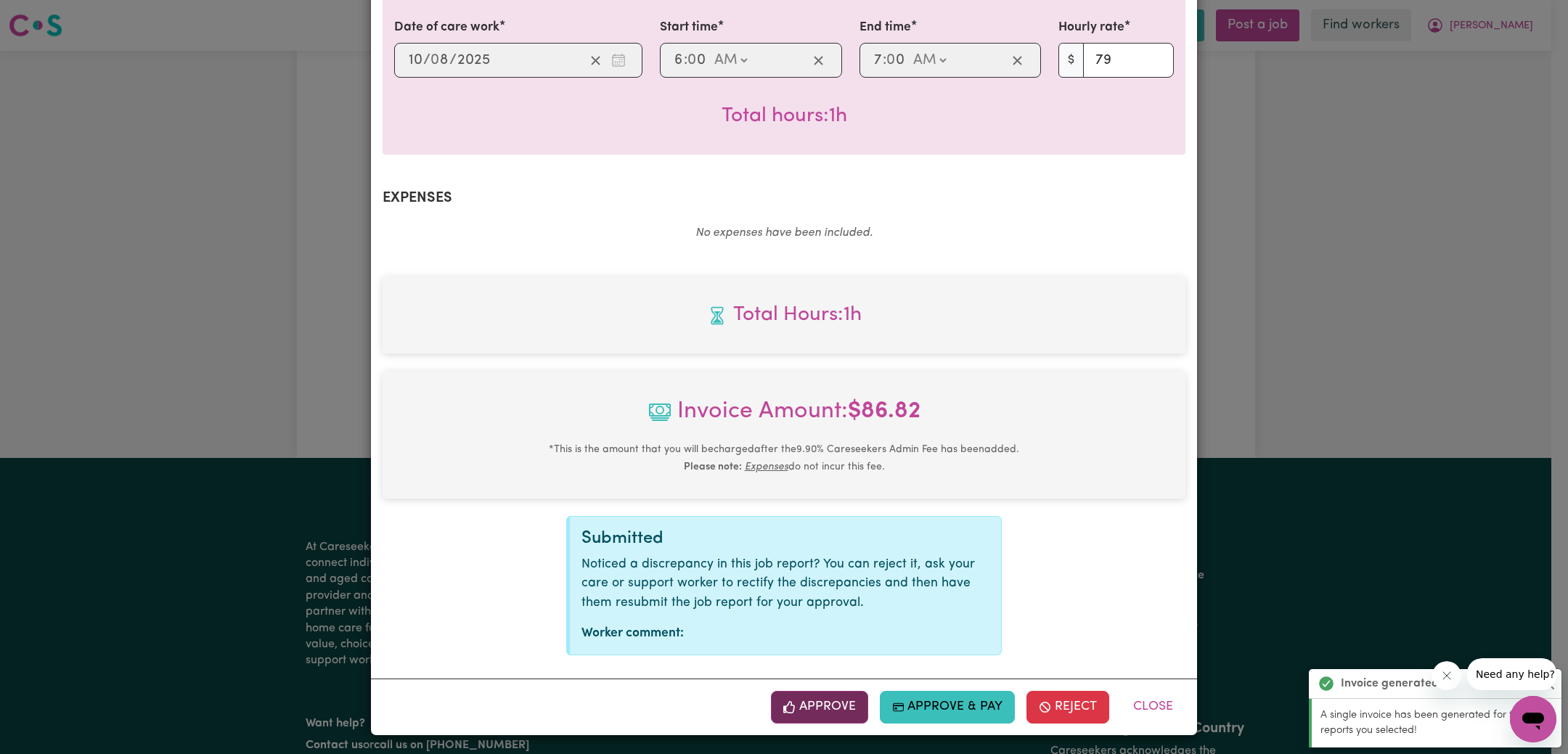
click at [807, 709] on button "Approve" at bounding box center [820, 706] width 98 height 32
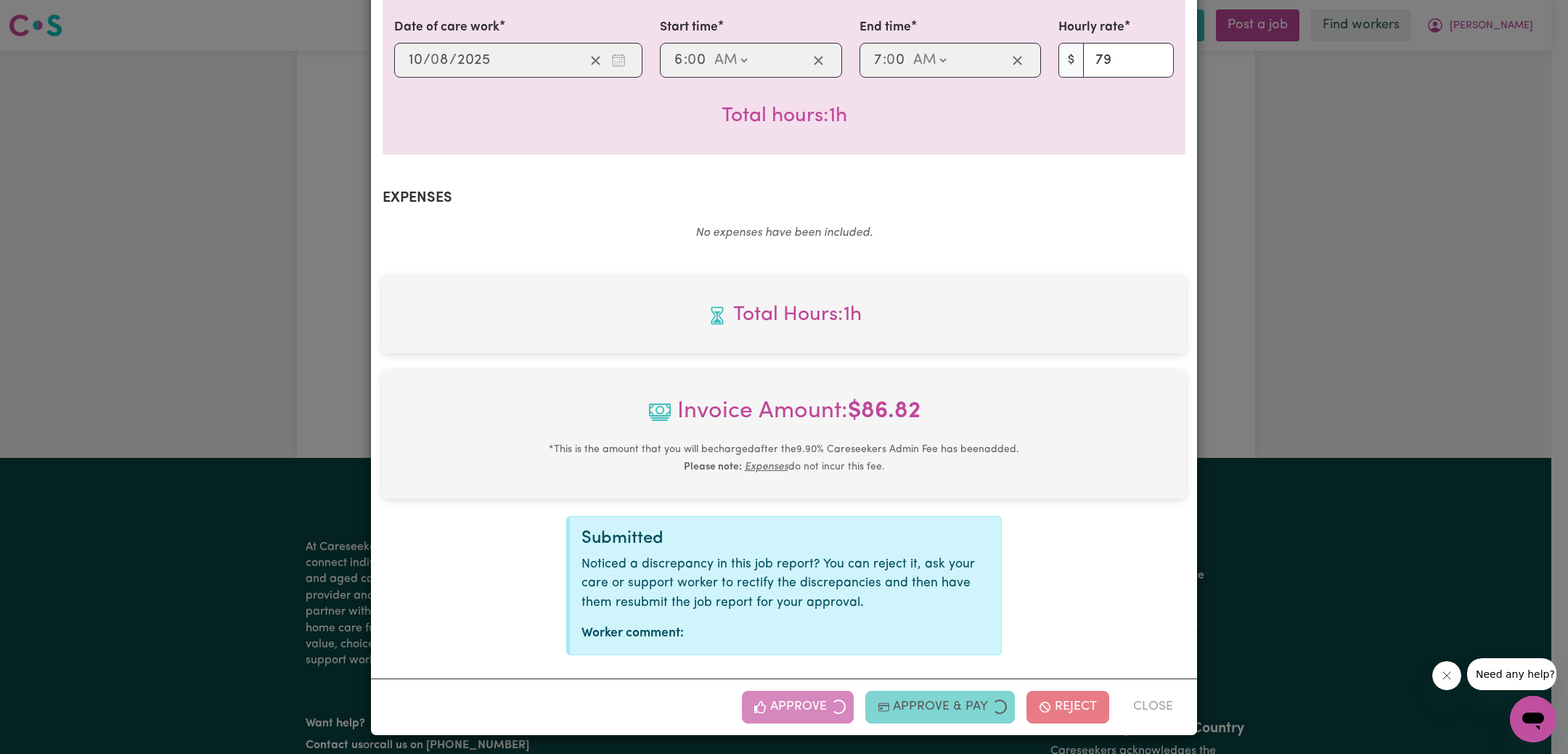
click at [1374, 455] on div "Job Report # 239128 - [PERSON_NAME] Summary Job report # 239128 Client name: [P…" at bounding box center [784, 377] width 1568 height 754
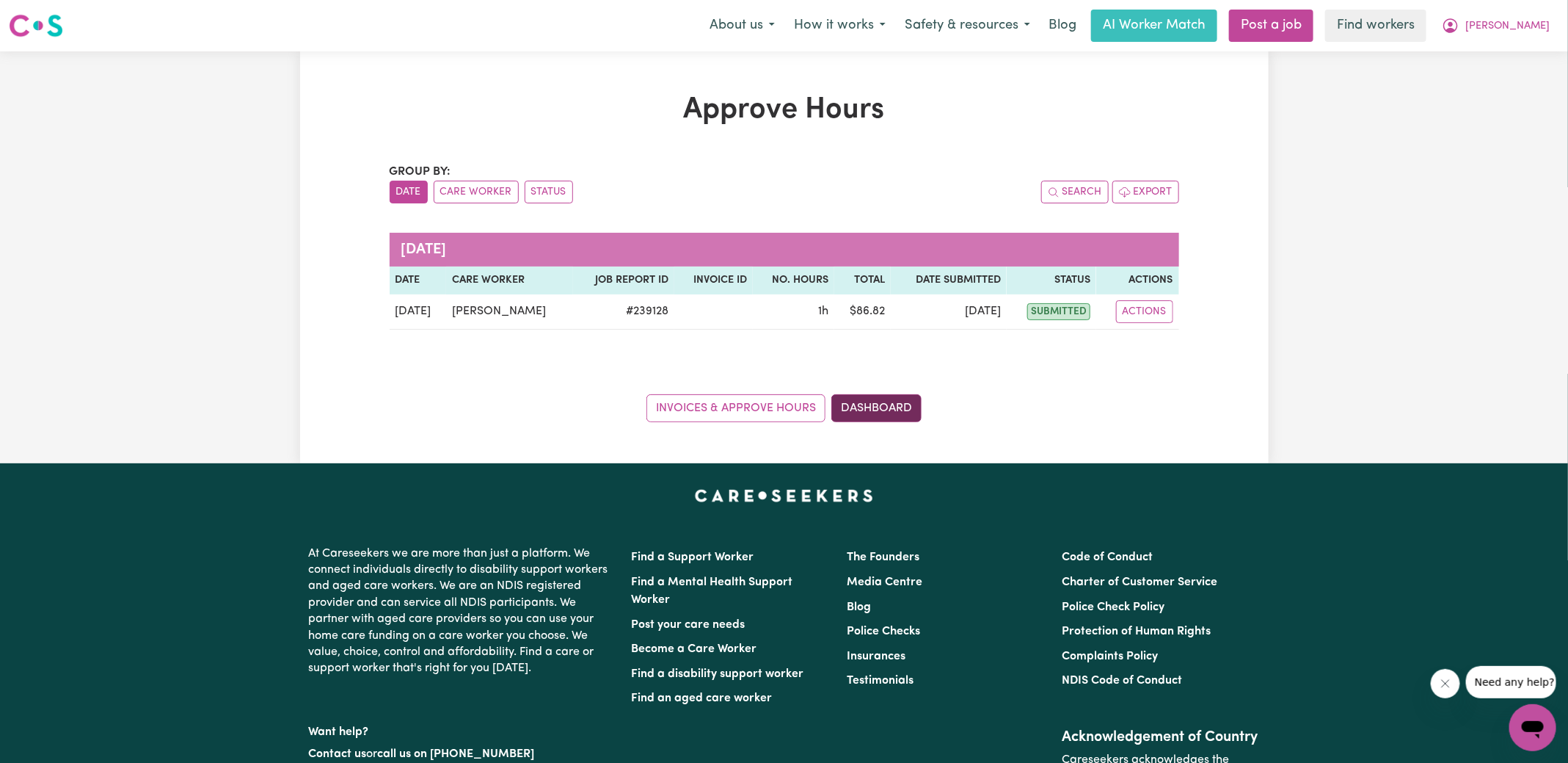
click at [899, 394] on link "Dashboard" at bounding box center [877, 408] width 90 height 28
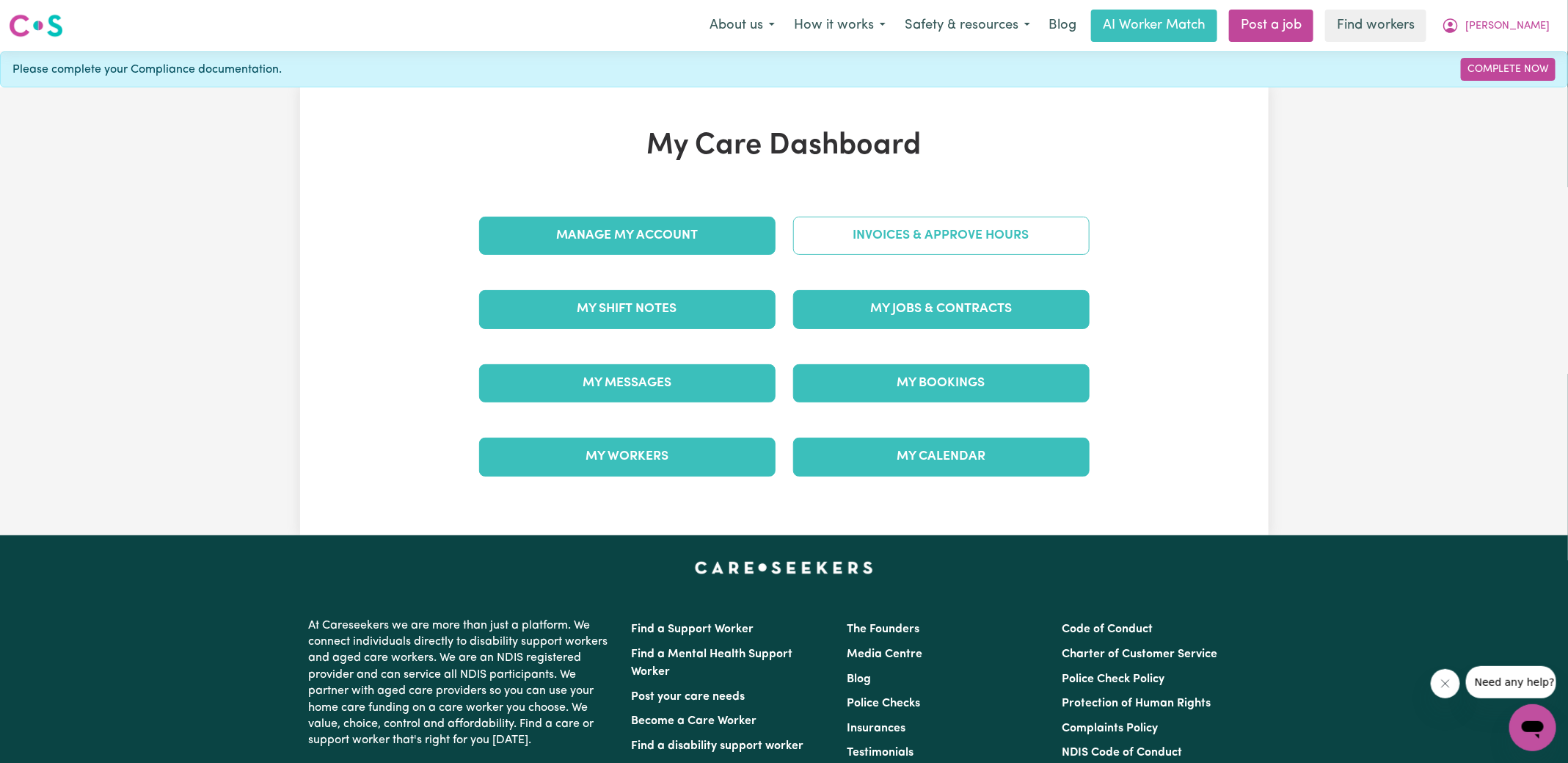
click at [909, 243] on link "Invoices & Approve Hours" at bounding box center [942, 236] width 297 height 38
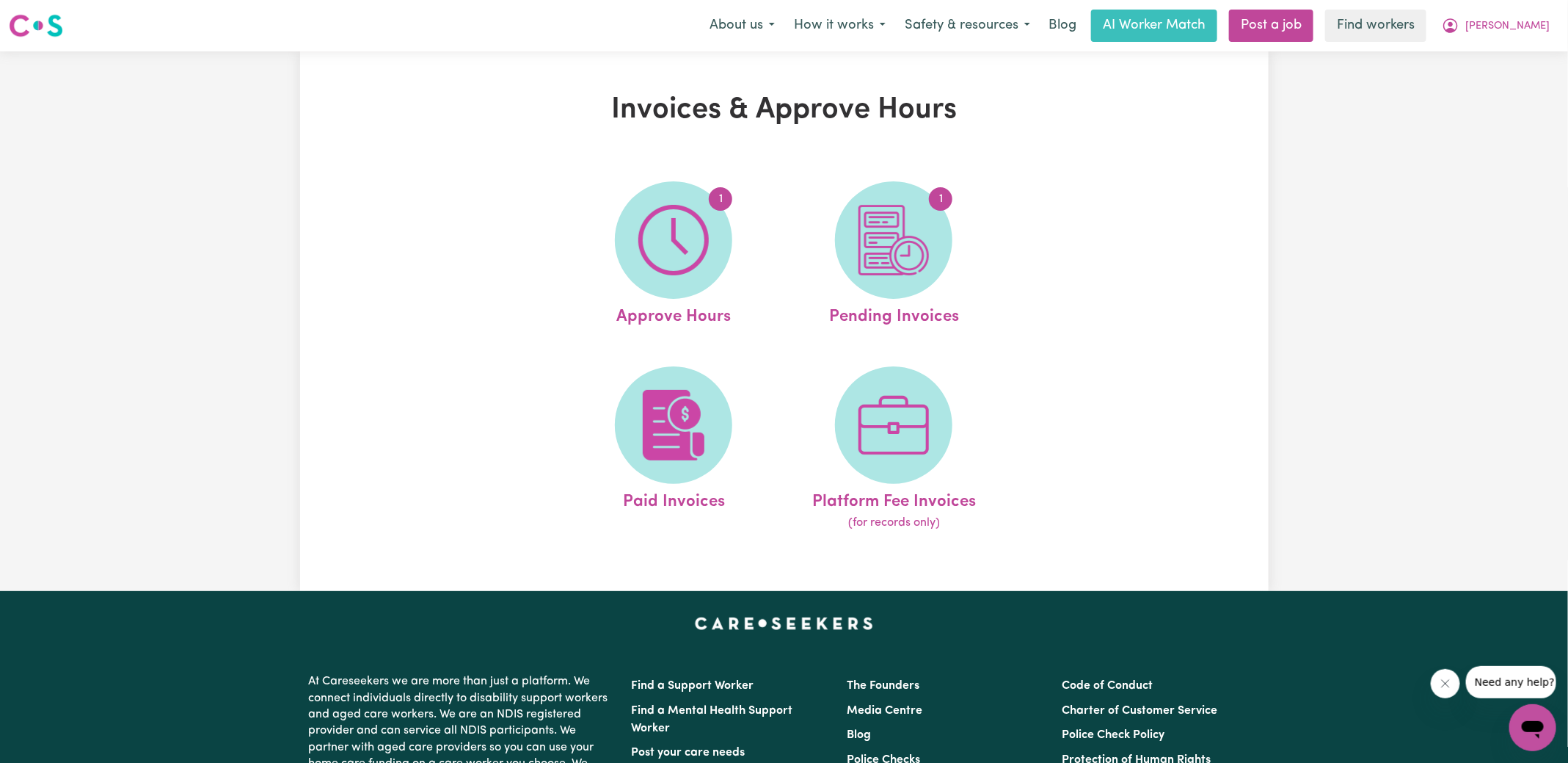
click at [909, 243] on img at bounding box center [893, 240] width 70 height 70
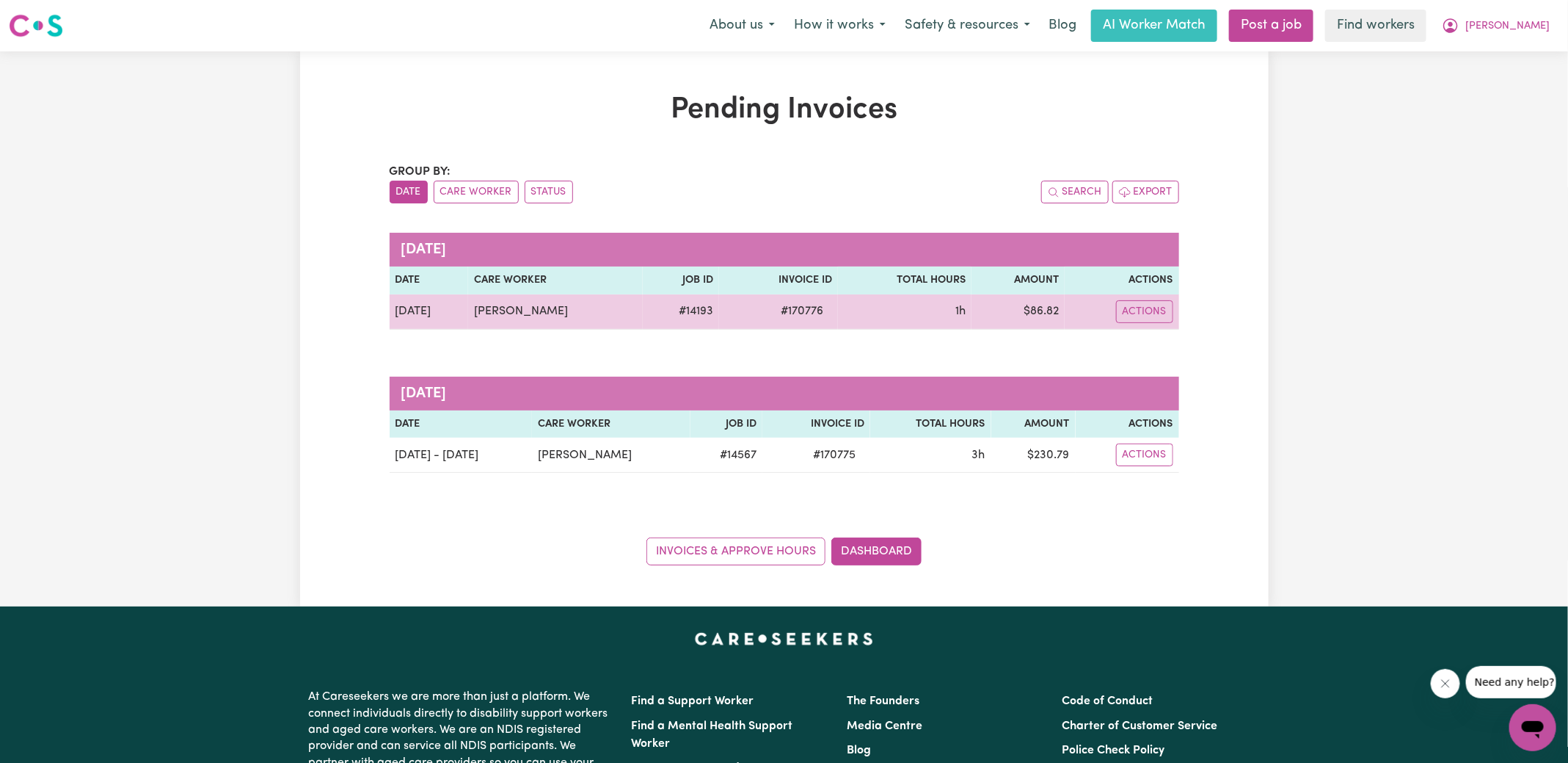
click at [798, 314] on span "# 170776" at bounding box center [802, 311] width 60 height 18
copy span "170776"
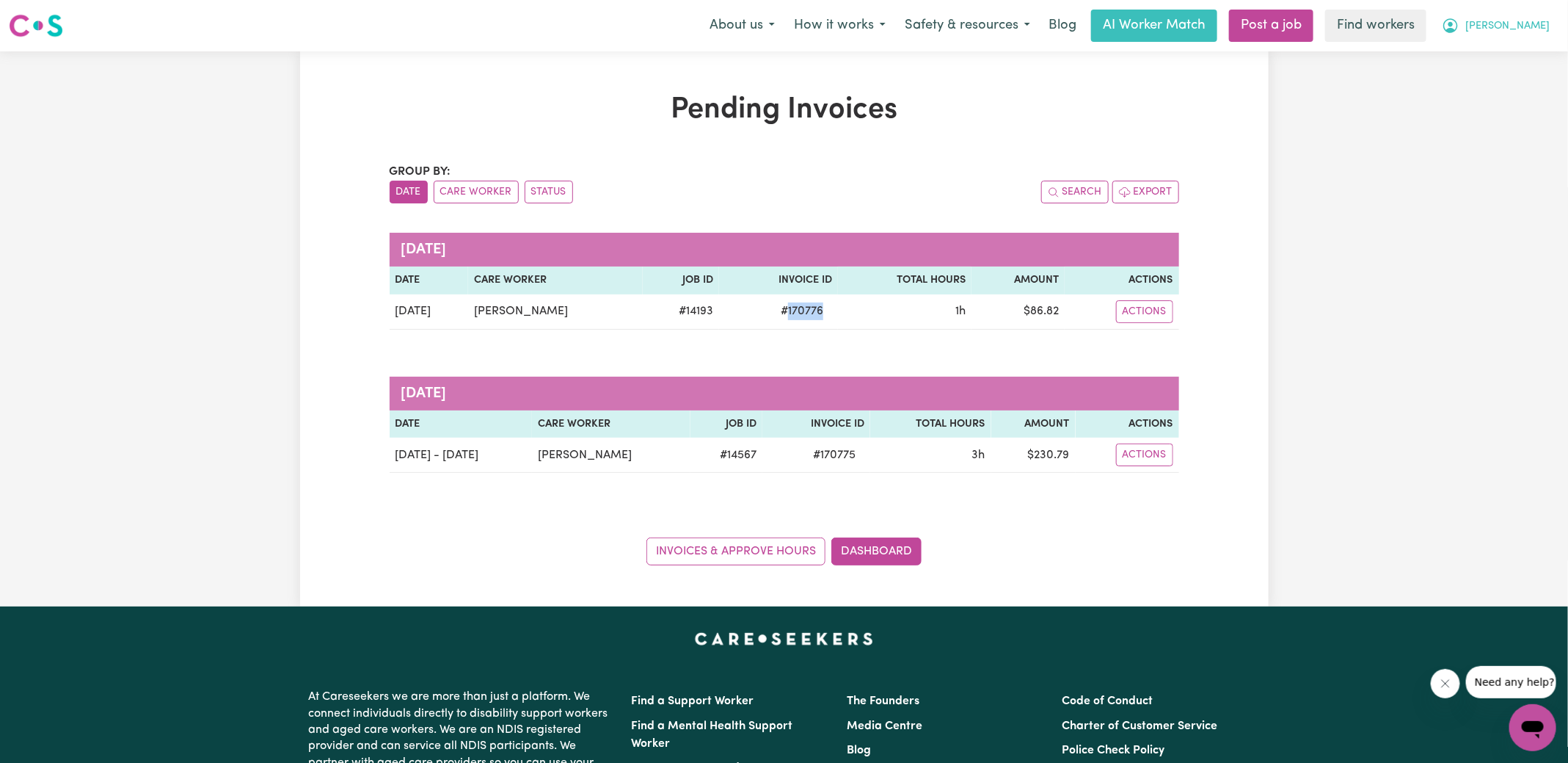
click at [1516, 26] on span "[PERSON_NAME]" at bounding box center [1508, 26] width 84 height 16
click at [1485, 87] on link "Logout" at bounding box center [1501, 84] width 116 height 28
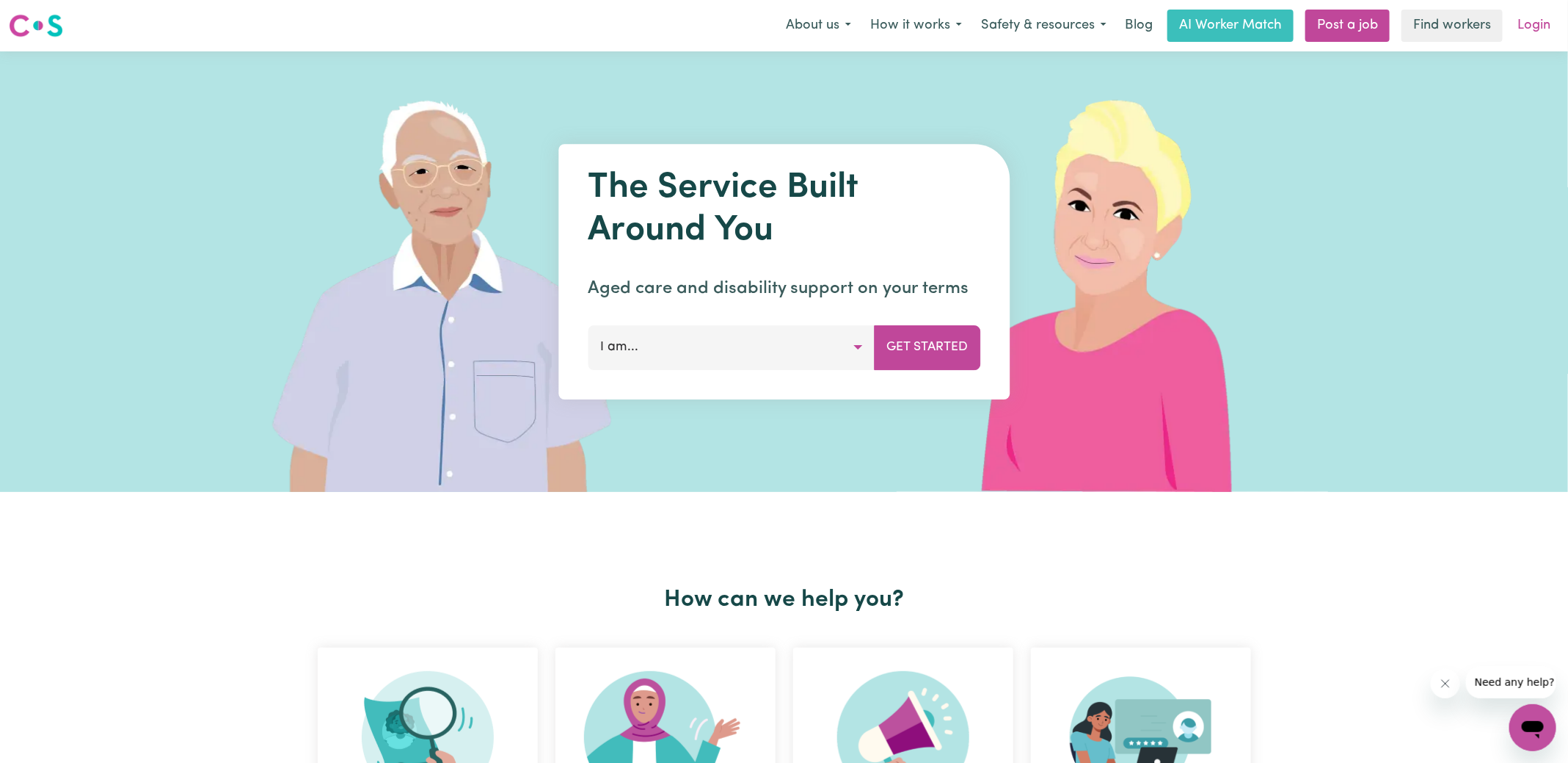
click at [1540, 34] on link "Login" at bounding box center [1534, 25] width 50 height 32
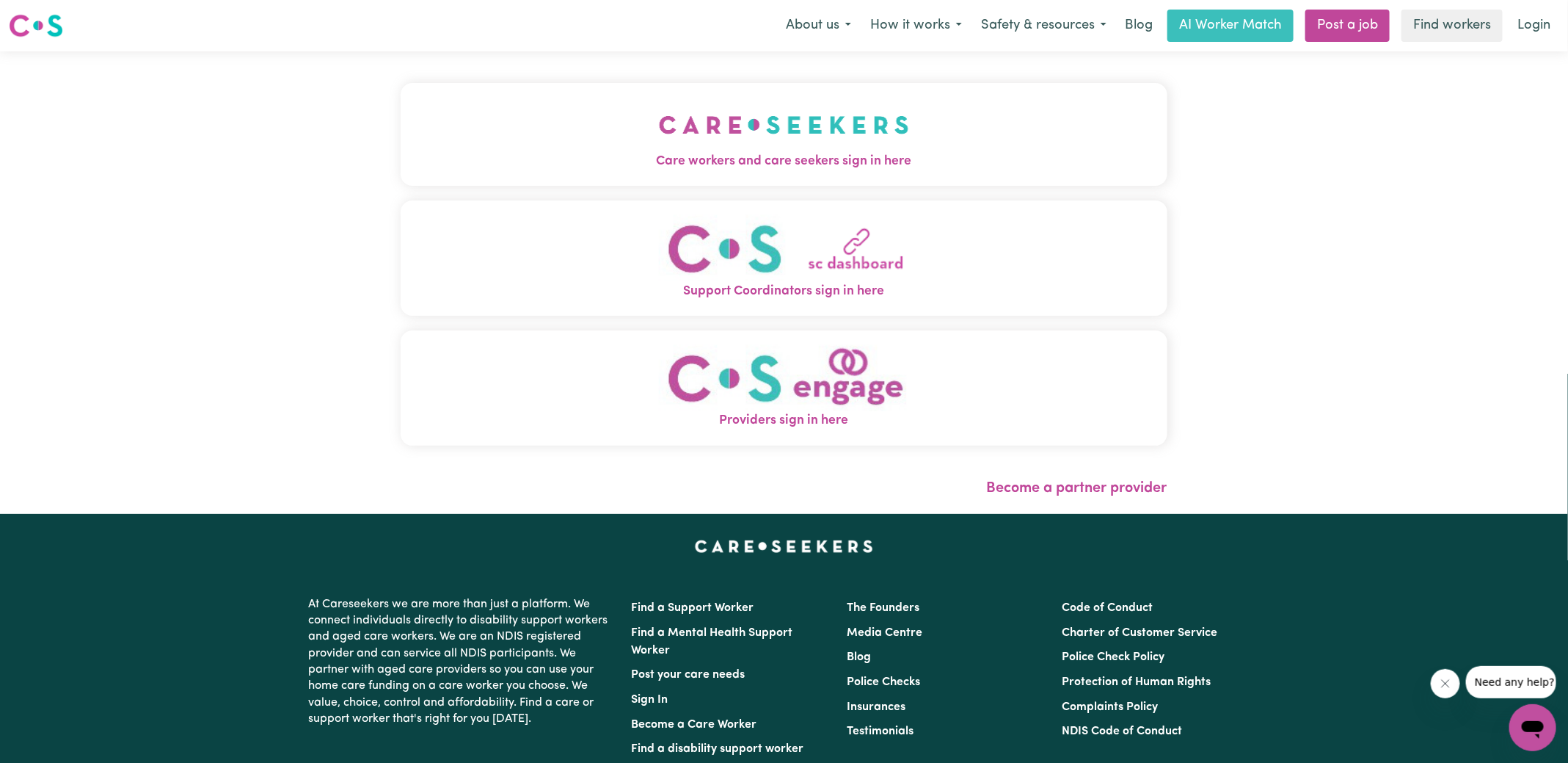
click at [599, 148] on button "Care workers and care seekers sign in here" at bounding box center [784, 134] width 766 height 103
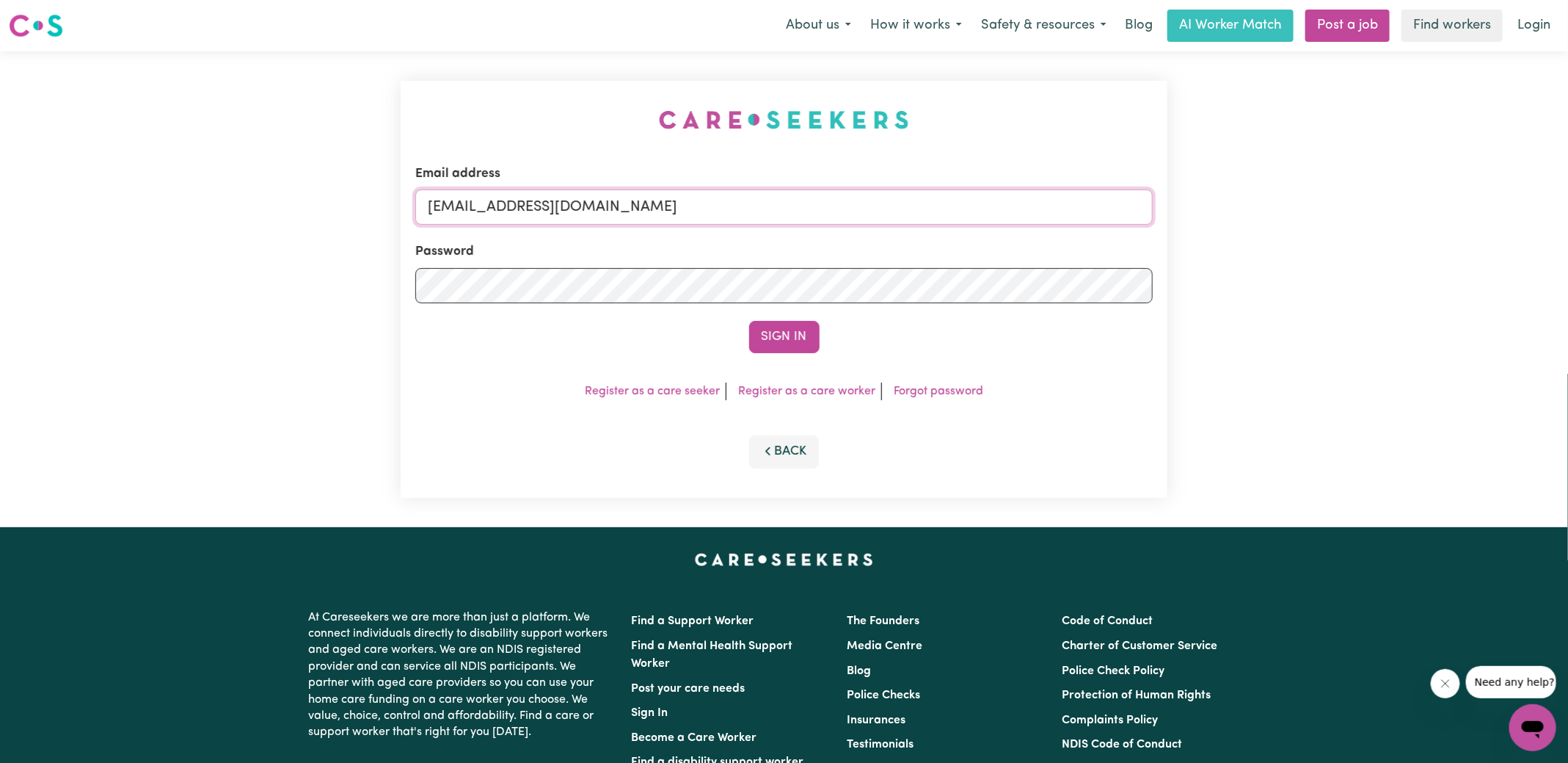
drag, startPoint x: 503, startPoint y: 205, endPoint x: 1008, endPoint y: 231, distance: 505.7
click at [1008, 231] on form "Email address [EMAIL_ADDRESS][DOMAIN_NAME] Password Sign In" at bounding box center [784, 259] width 737 height 189
type input "[EMAIL_ADDRESS][DOMAIN_NAME]"
click at [749, 321] on button "Sign In" at bounding box center [784, 337] width 70 height 32
